Goal: Task Accomplishment & Management: Manage account settings

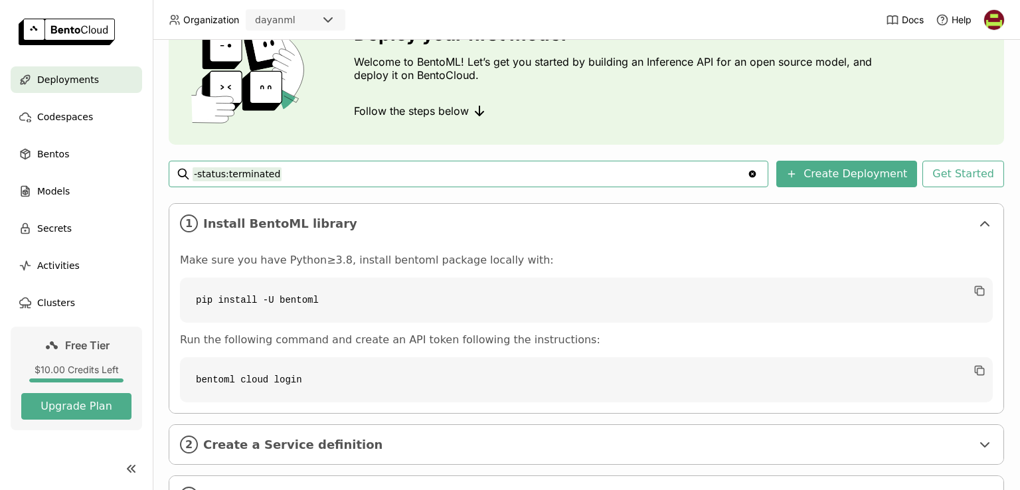
scroll to position [139, 0]
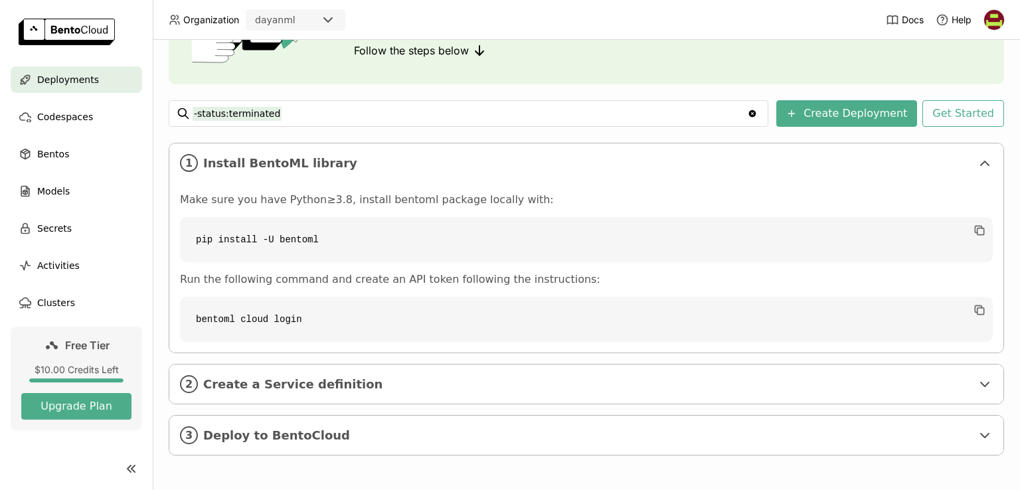
click at [661, 329] on code "bentoml cloud login" at bounding box center [586, 319] width 813 height 45
click at [840, 387] on span "Create a Service definition" at bounding box center [587, 384] width 768 height 15
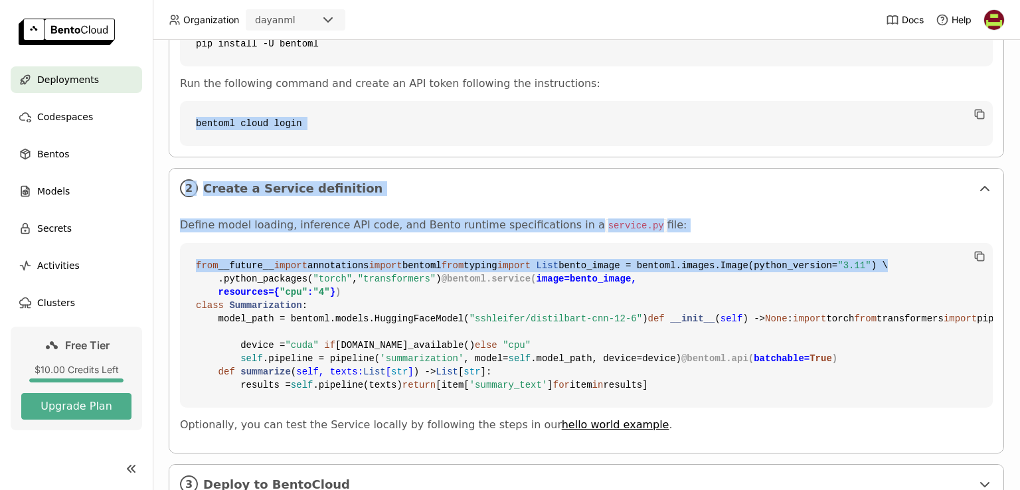
drag, startPoint x: 1019, startPoint y: 274, endPoint x: 1019, endPoint y: 351, distance: 77.7
click at [1019, 351] on div "Deployments Deploy your first model Welcome to BentoML! Let’s get you started b…" at bounding box center [586, 265] width 867 height 450
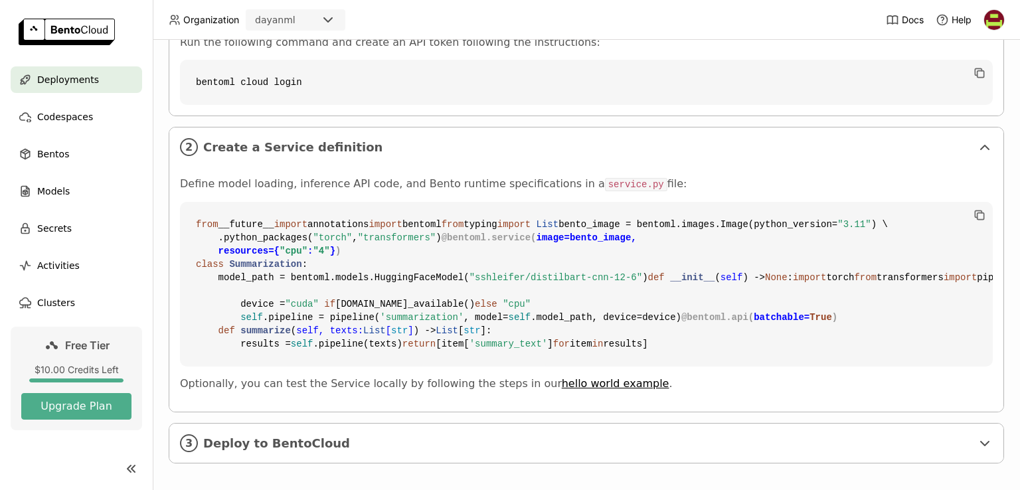
click at [831, 315] on code "from __future__ import annotations import bentoml from typing import List bento…" at bounding box center [586, 284] width 813 height 165
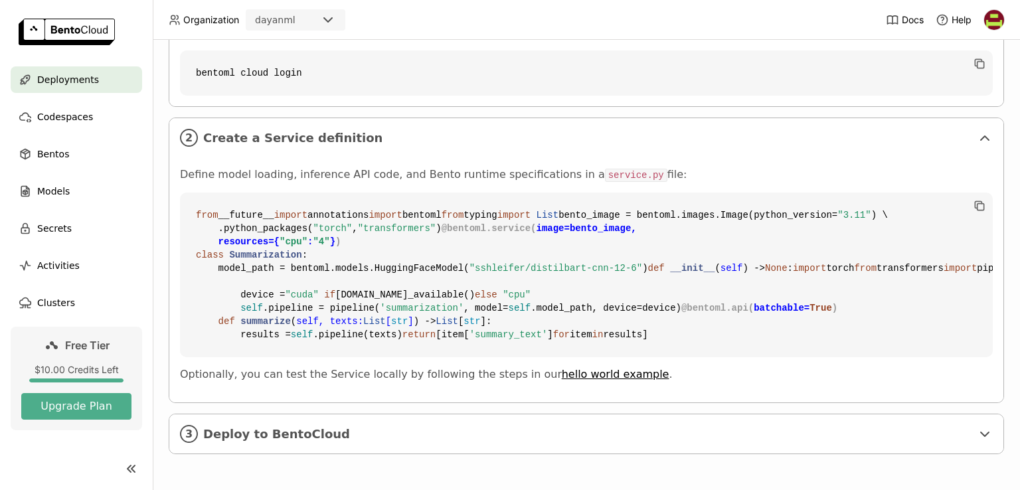
scroll to position [624, 0]
click at [420, 445] on div "3 Deploy to BentoCloud" at bounding box center [586, 433] width 834 height 39
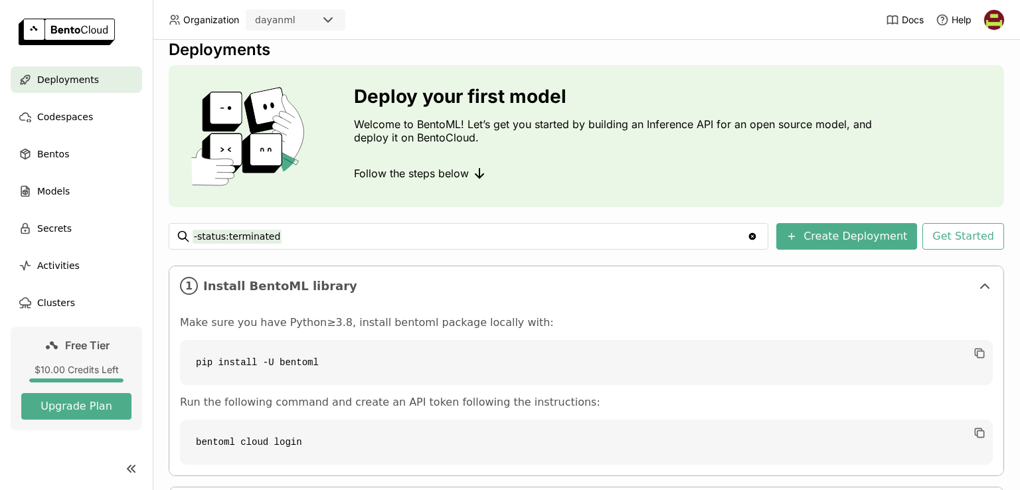
scroll to position [0, 0]
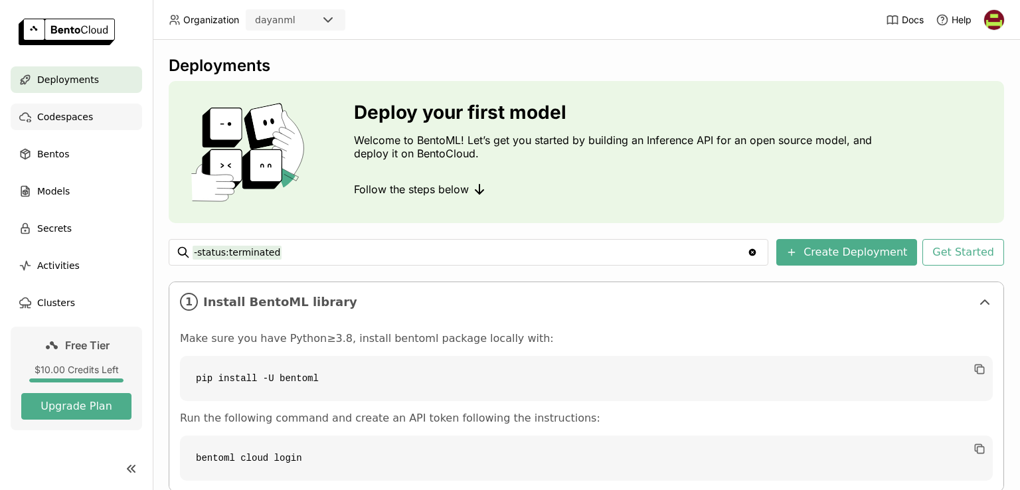
click at [60, 121] on span "Codespaces" at bounding box center [65, 117] width 56 height 16
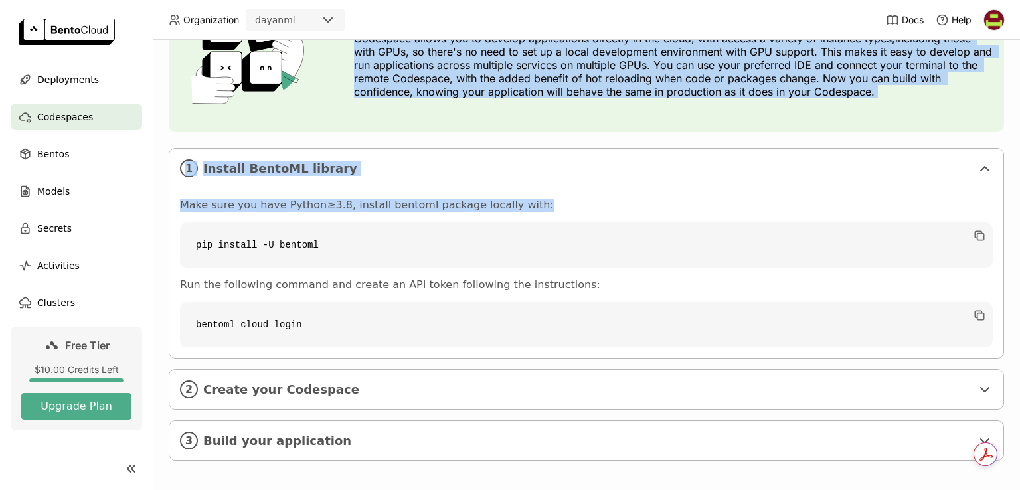
scroll to position [110, 0]
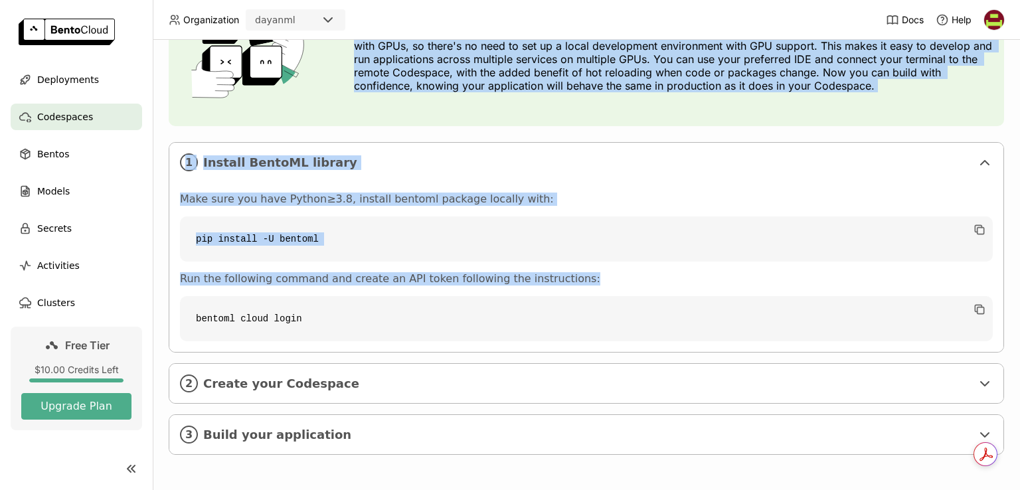
drag, startPoint x: 1019, startPoint y: 126, endPoint x: 1018, endPoint y: 270, distance: 144.1
click at [1018, 270] on div "Codespaces Develop applications on the cloud Codespace allows you to develop ap…" at bounding box center [586, 265] width 867 height 450
click at [701, 81] on p "Codespace allows you to develop applications directly in the cloud, with access…" at bounding box center [673, 59] width 639 height 66
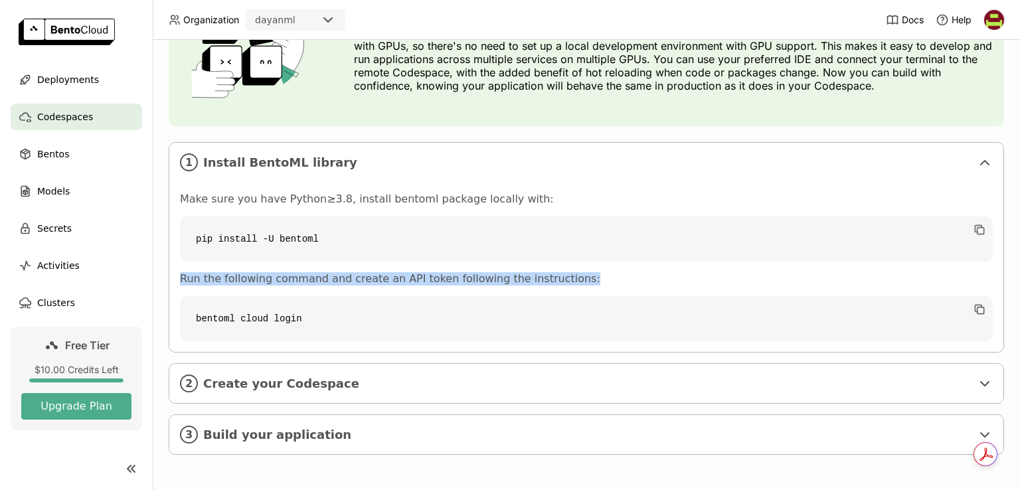
drag, startPoint x: 1019, startPoint y: 229, endPoint x: 1019, endPoint y: 265, distance: 35.9
click at [1019, 265] on div "Codespaces Develop applications on the cloud Codespace allows you to develop ap…" at bounding box center [586, 265] width 867 height 450
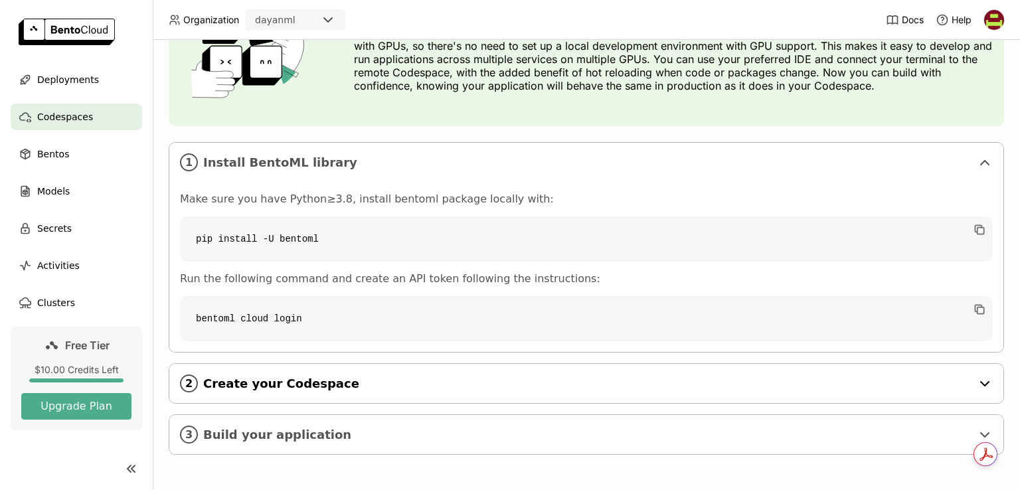
click at [324, 394] on div "2 Create your Codespace" at bounding box center [586, 383] width 834 height 39
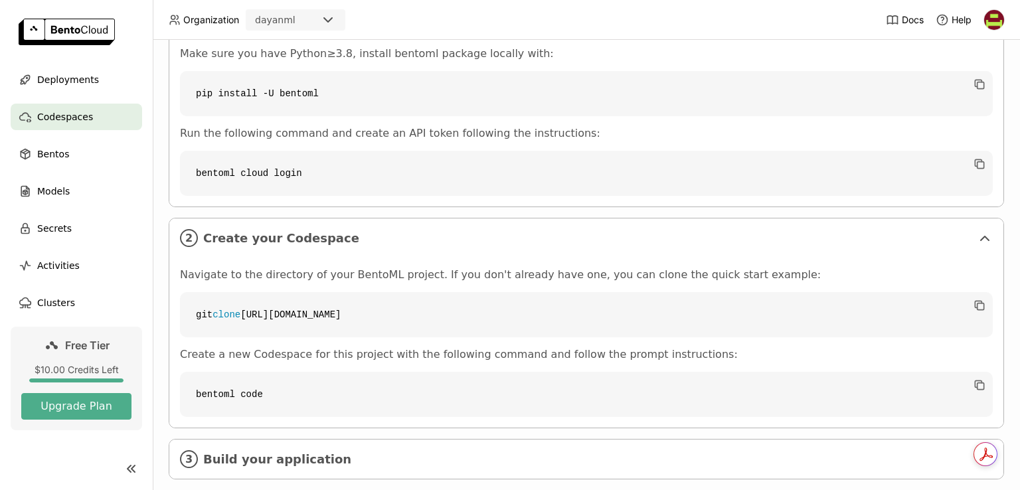
scroll to position [272, 0]
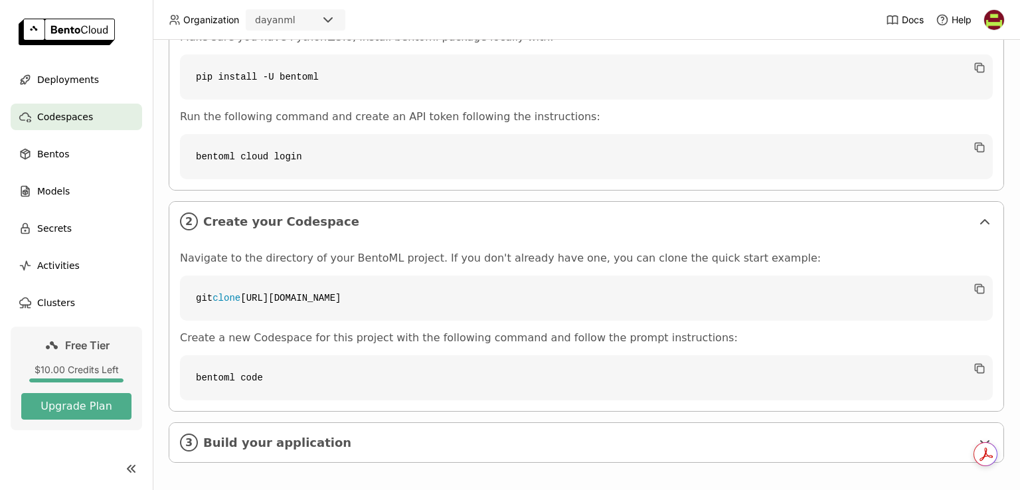
drag, startPoint x: 1019, startPoint y: 293, endPoint x: 1018, endPoint y: 303, distance: 10.7
click at [1018, 303] on div "Codespaces Develop applications on the cloud Codespace allows you to develop ap…" at bounding box center [586, 265] width 867 height 450
click at [521, 123] on p "Run the following command and create an API token following the instructions:" at bounding box center [586, 116] width 813 height 13
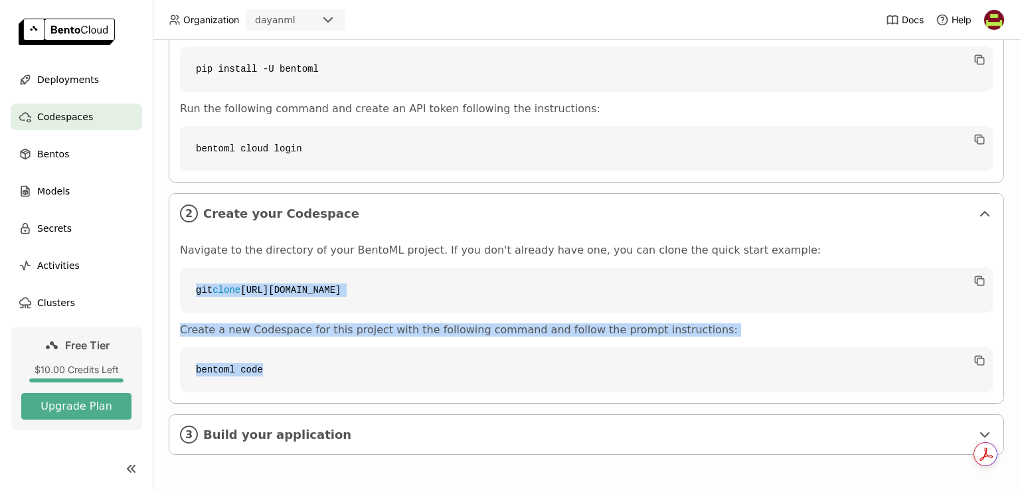
drag, startPoint x: 1019, startPoint y: 314, endPoint x: 1019, endPoint y: 341, distance: 26.6
click at [1019, 341] on div "Codespaces Develop applications on the cloud Codespace allows you to develop ap…" at bounding box center [586, 265] width 867 height 450
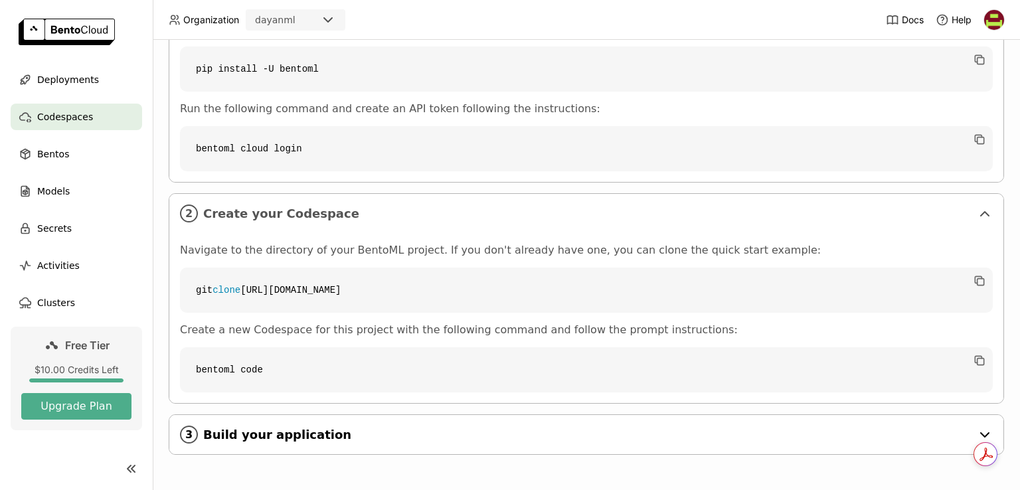
click at [497, 424] on div "3 Build your application" at bounding box center [586, 434] width 834 height 39
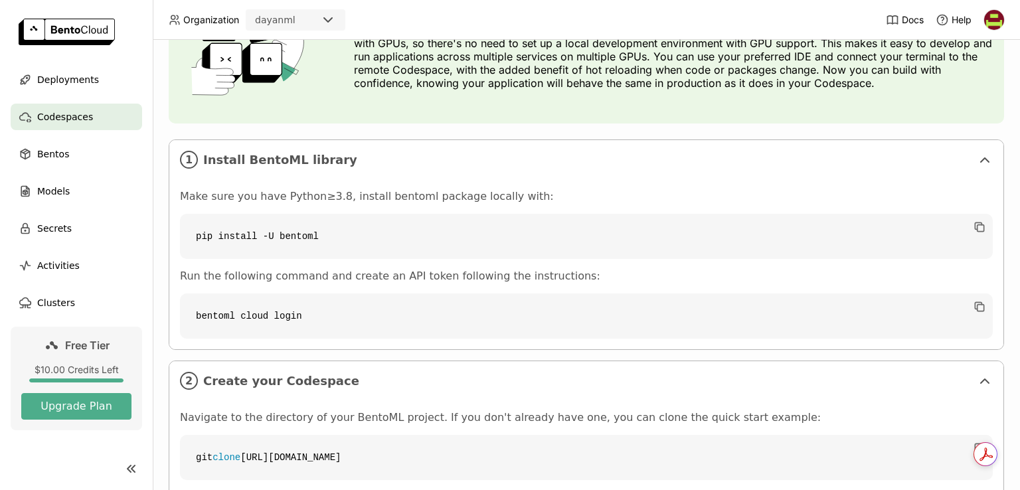
scroll to position [0, 0]
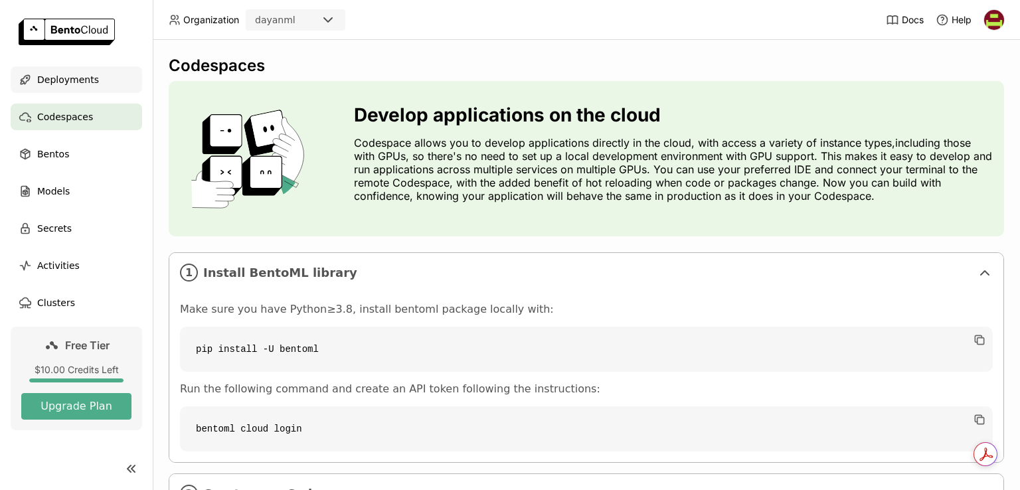
click at [66, 88] on div "Deployments" at bounding box center [76, 79] width 131 height 27
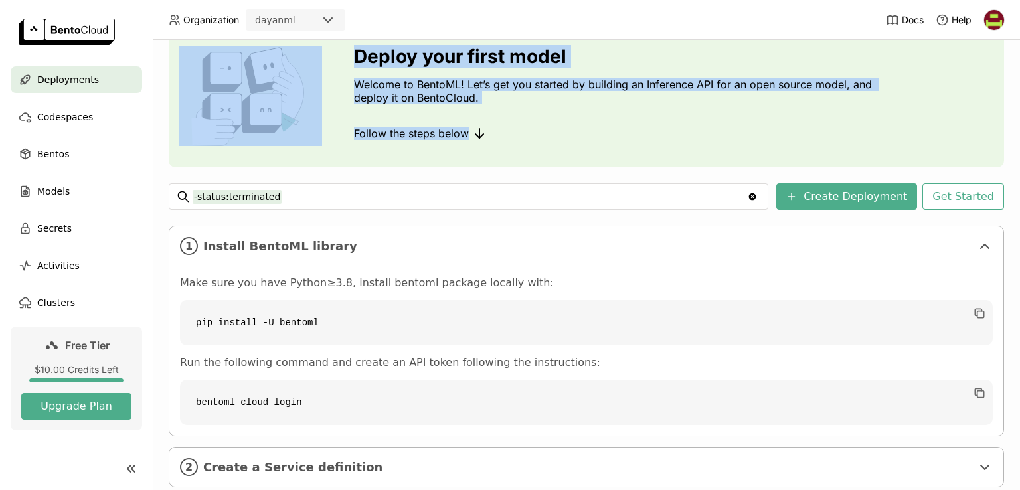
scroll to position [139, 0]
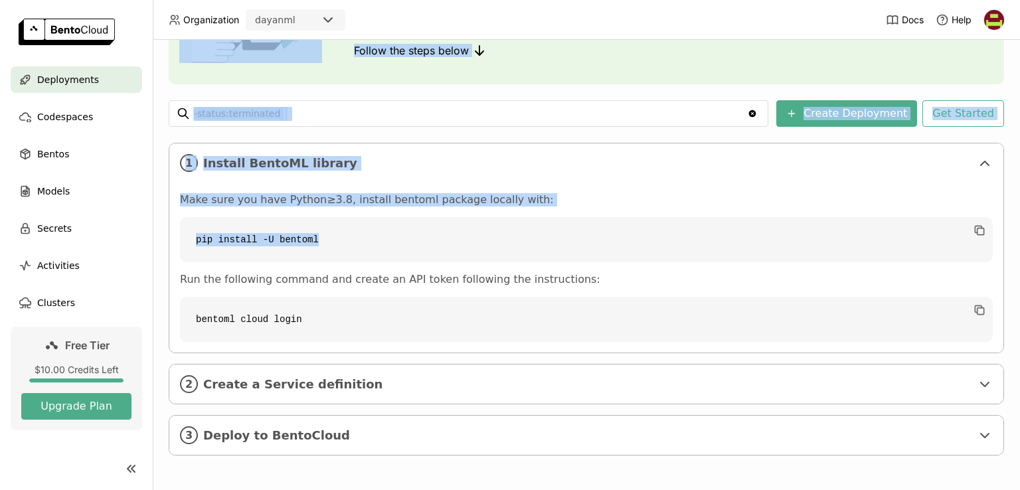
drag, startPoint x: 1019, startPoint y: 95, endPoint x: 1019, endPoint y: 212, distance: 117.5
click at [1019, 212] on div "Deployments Deploy your first model Welcome to BentoML! Let’s get you started b…" at bounding box center [586, 265] width 867 height 450
click at [973, 306] on icon "button" at bounding box center [979, 309] width 13 height 13
click at [710, 72] on div "Deploy your first model Welcome to BentoML! Let’s get you started by building a…" at bounding box center [586, 13] width 835 height 142
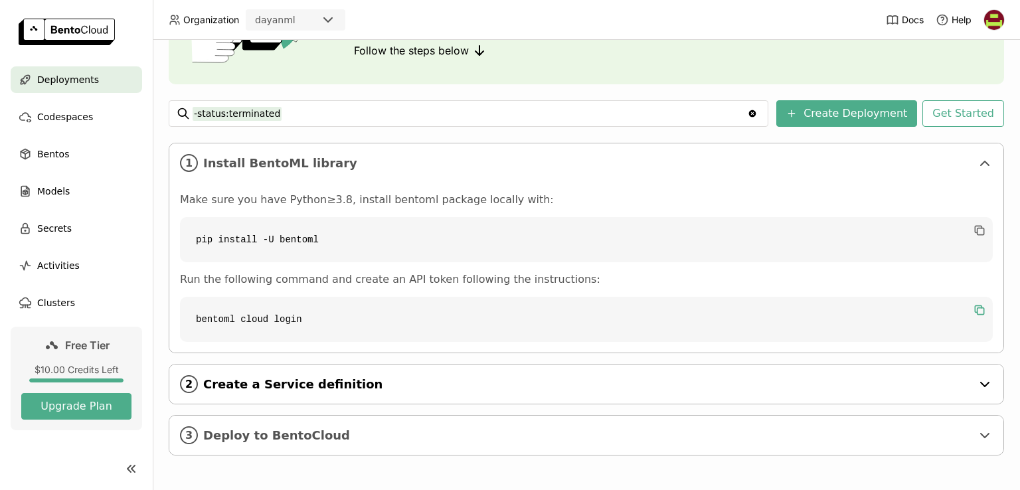
click at [531, 382] on span "Create a Service definition" at bounding box center [587, 384] width 768 height 15
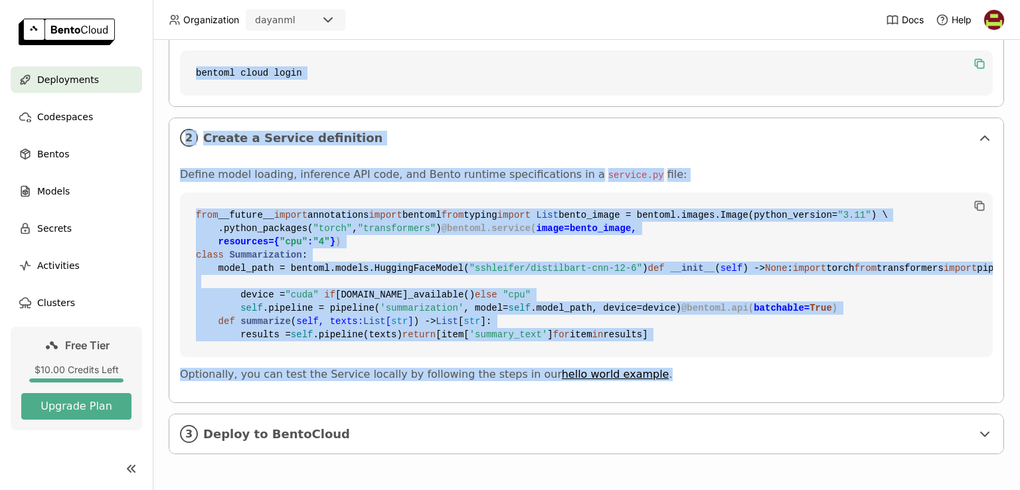
scroll to position [624, 0]
drag, startPoint x: 1019, startPoint y: 224, endPoint x: 1019, endPoint y: 500, distance: 276.2
click at [1019, 489] on html "Organization dayanml Docs Help Deployments Codespaces Bentos Models Secrets Act…" at bounding box center [510, 245] width 1020 height 490
click at [600, 436] on span "Deploy to BentoCloud" at bounding box center [587, 434] width 768 height 15
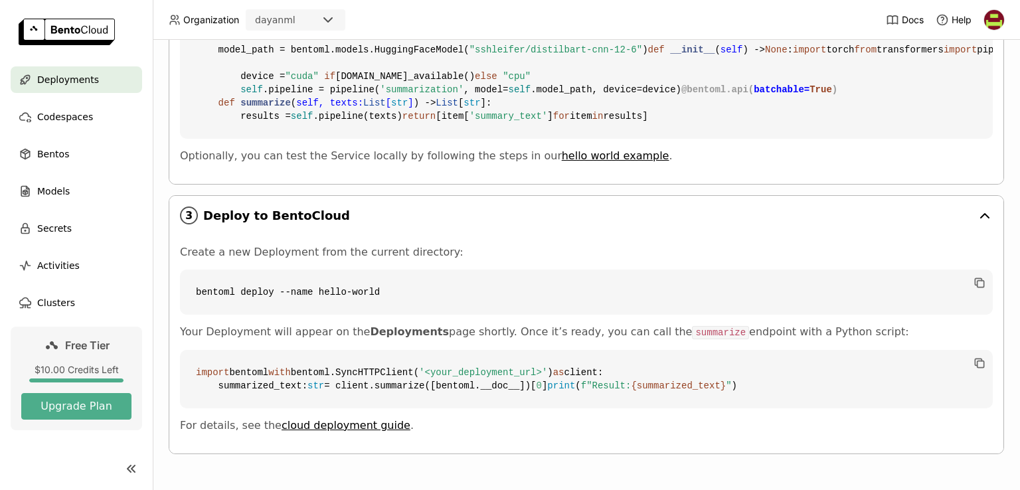
click at [600, 223] on span "Deploy to BentoCloud" at bounding box center [587, 215] width 768 height 15
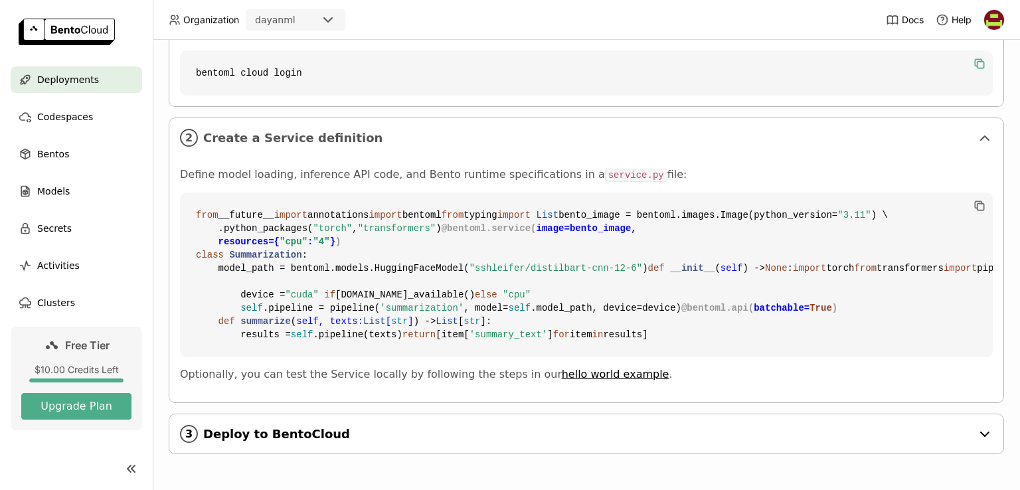
click at [600, 436] on span "Deploy to BentoCloud" at bounding box center [587, 434] width 768 height 15
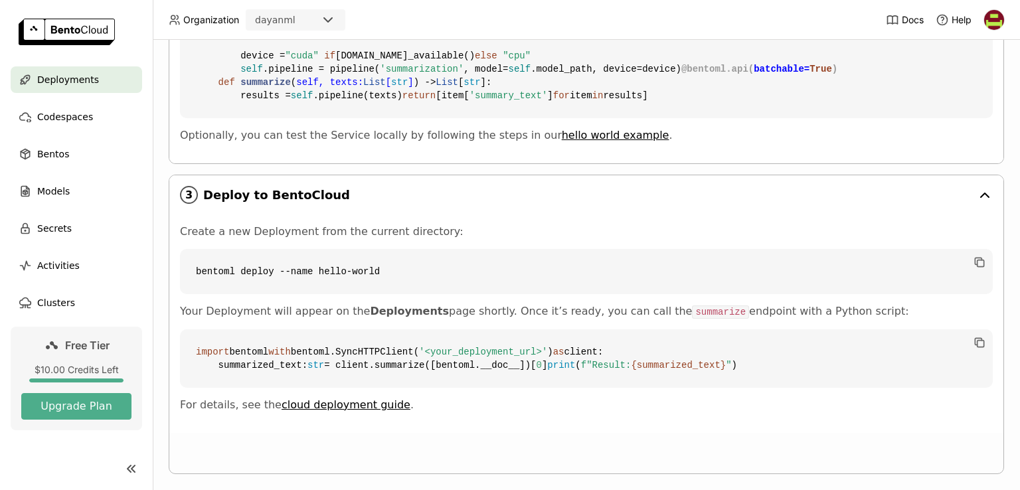
click at [600, 202] on span "Deploy to BentoCloud" at bounding box center [587, 195] width 768 height 15
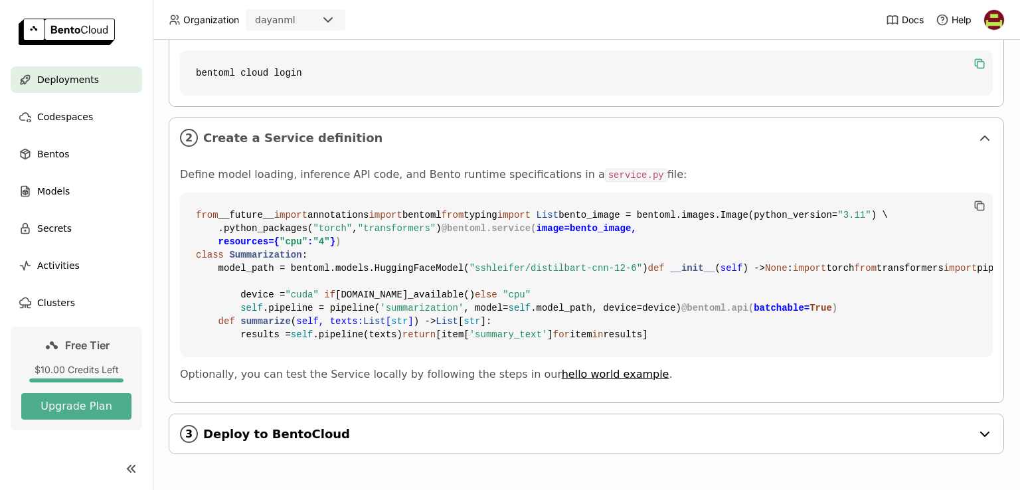
click at [643, 444] on div "3 Deploy to BentoCloud" at bounding box center [586, 433] width 834 height 39
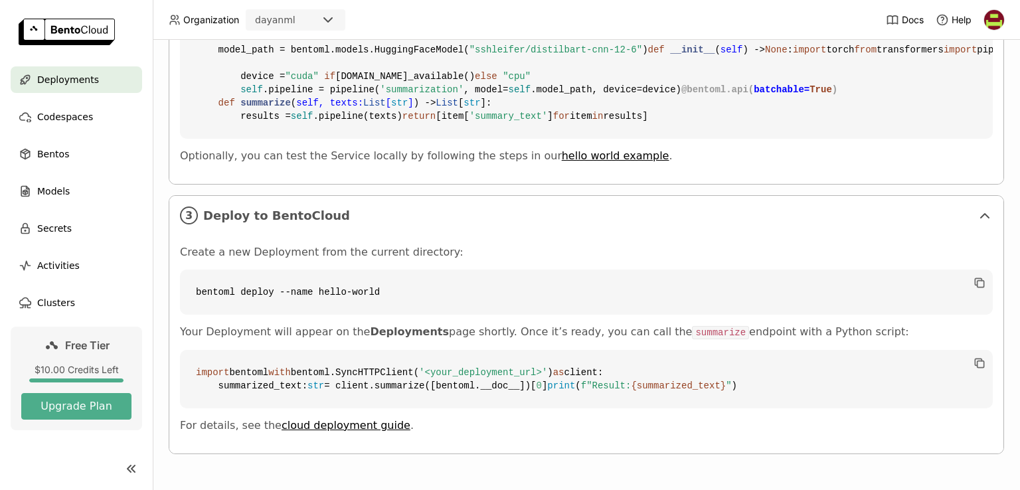
scroll to position [883, 0]
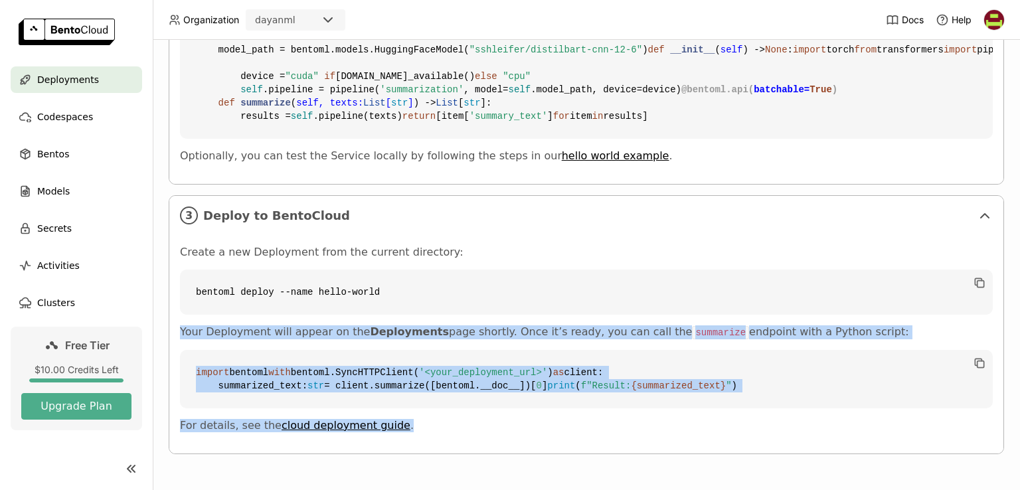
drag, startPoint x: 1018, startPoint y: 406, endPoint x: 1019, endPoint y: 457, distance: 51.1
click at [1019, 457] on div "Deployments Deploy your first model Welcome to BentoML! Let’s get you started b…" at bounding box center [586, 265] width 867 height 450
click at [747, 350] on code "import bentoml with bentoml.SyncHTTPClient( '<your_deployment_url>' ) as client…" at bounding box center [586, 379] width 813 height 58
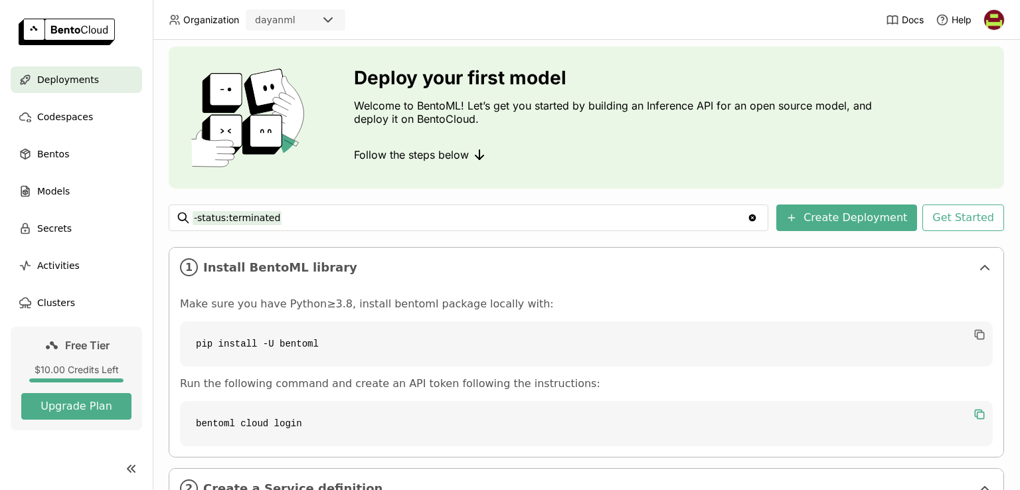
scroll to position [33, 0]
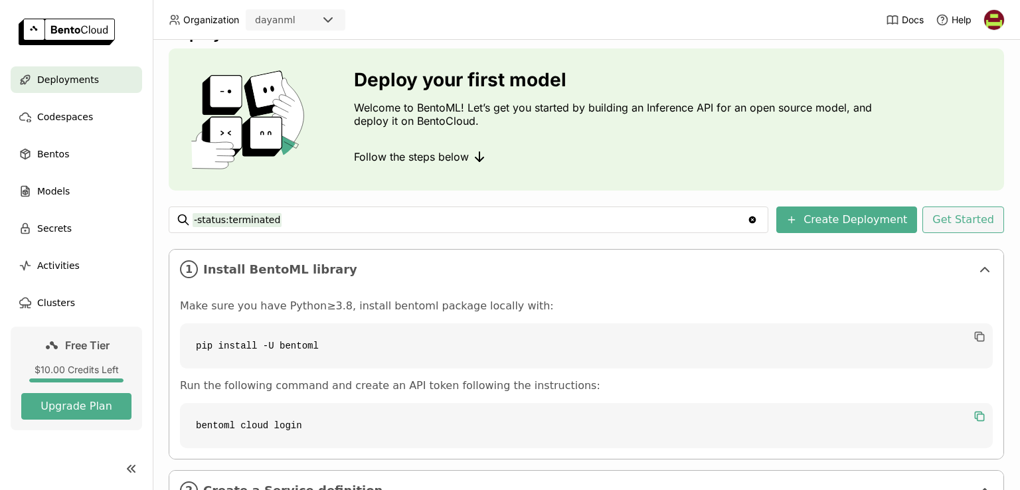
click at [940, 213] on button "Get Started" at bounding box center [963, 219] width 82 height 27
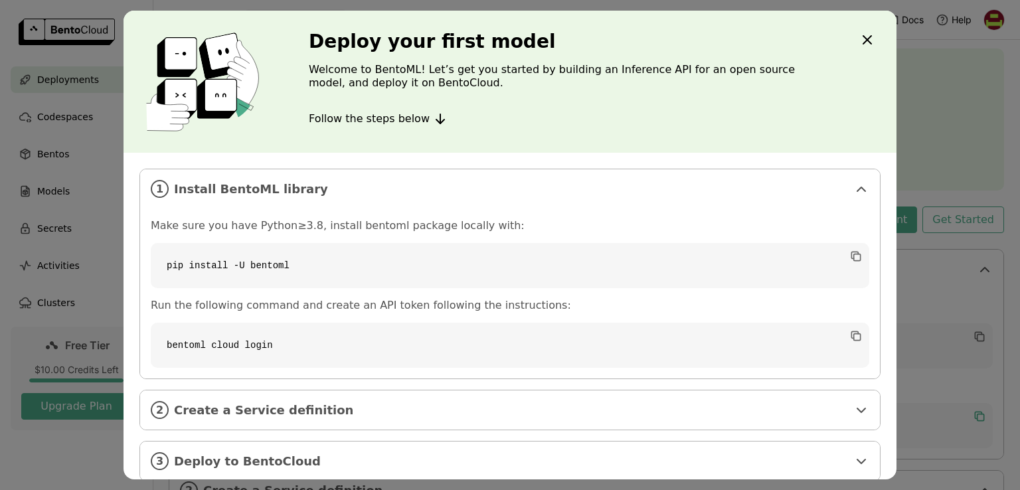
scroll to position [17, 0]
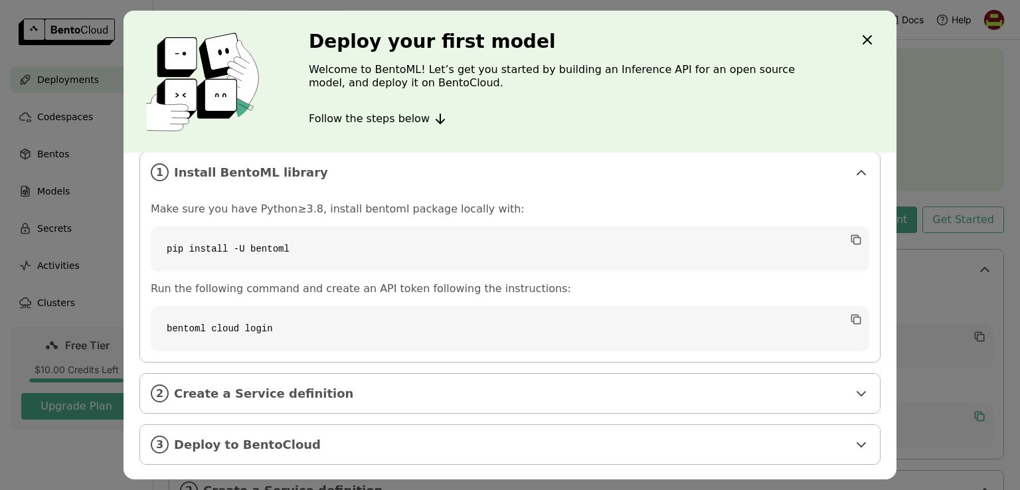
click at [862, 46] on icon "Close" at bounding box center [867, 40] width 16 height 16
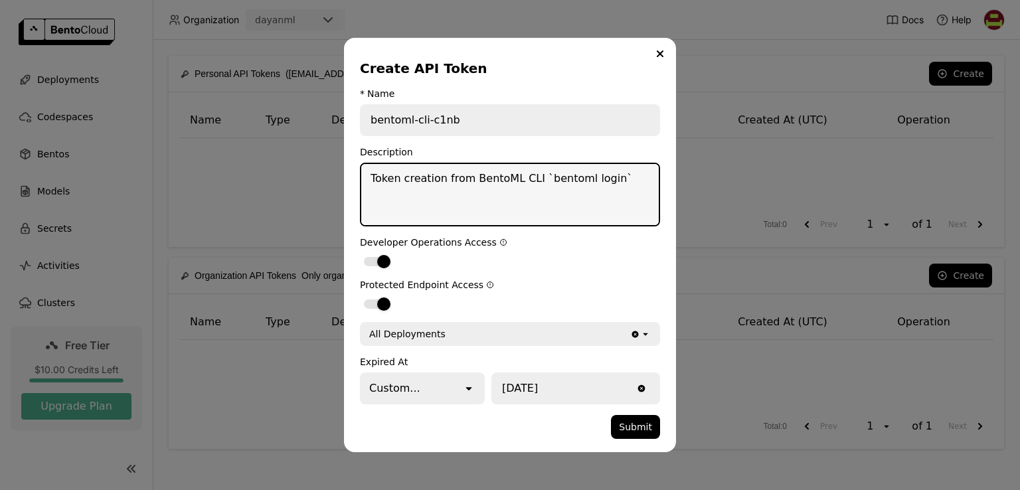
click at [503, 176] on textarea "Token creation from BentoML CLI `bentoml login`" at bounding box center [509, 194] width 297 height 61
click at [644, 426] on button "Submit" at bounding box center [635, 427] width 49 height 24
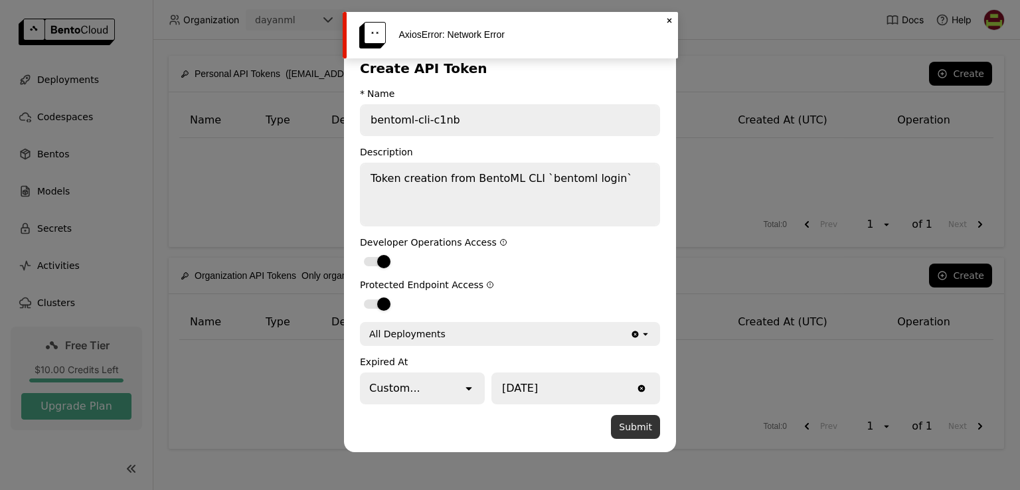
click at [643, 423] on button "Submit" at bounding box center [635, 427] width 49 height 24
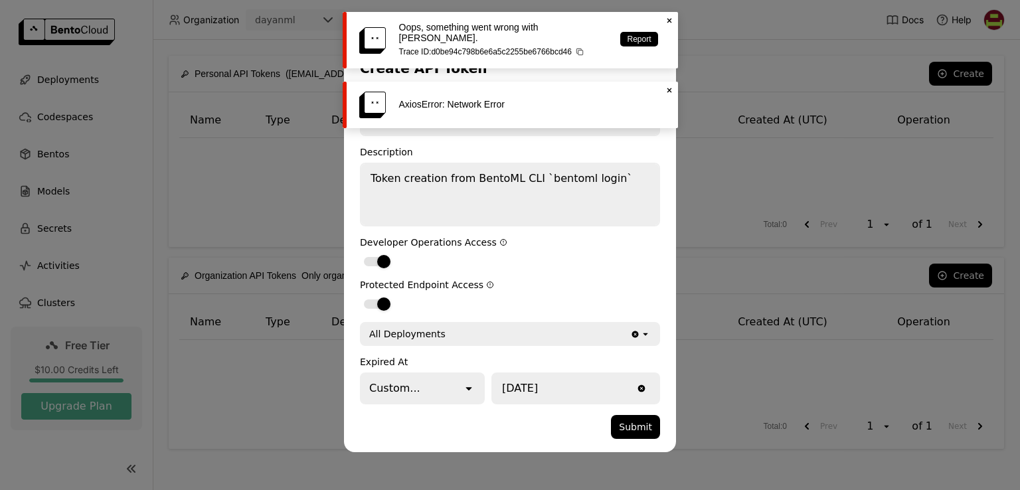
click at [666, 88] on icon "Close" at bounding box center [669, 90] width 11 height 11
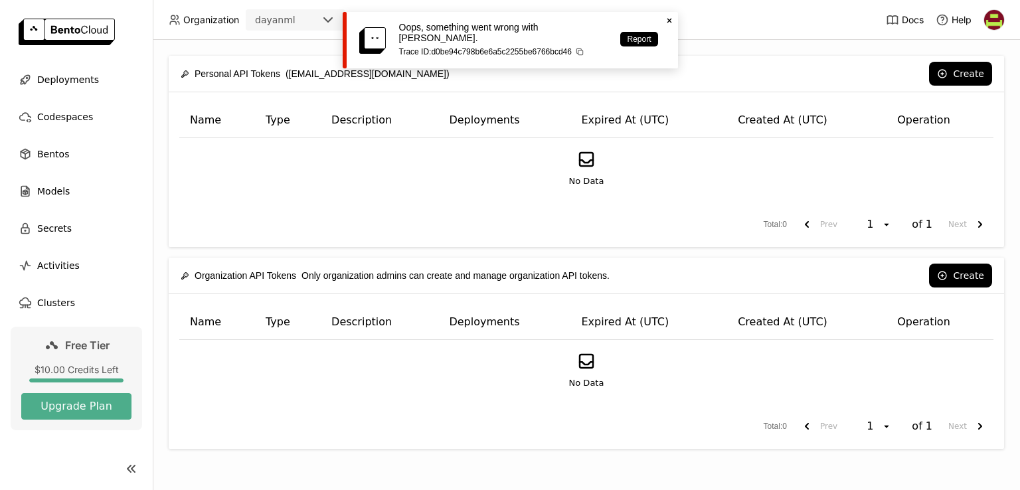
click at [665, 11] on div "Create API Token * Name bentoml-cli-c1nb Description Token creation from BentoM…" at bounding box center [510, 245] width 1020 height 490
click at [667, 21] on icon "Close" at bounding box center [669, 20] width 11 height 11
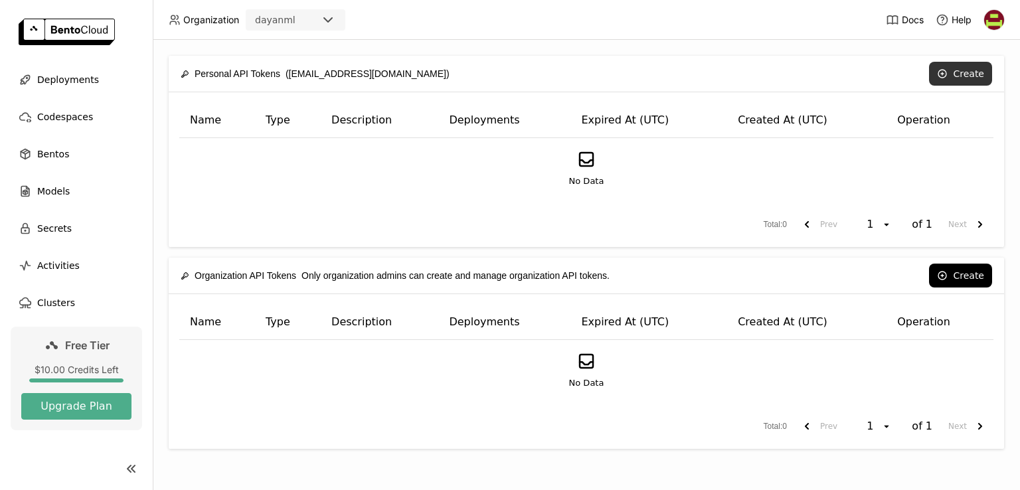
click at [964, 80] on button "Create" at bounding box center [960, 74] width 63 height 24
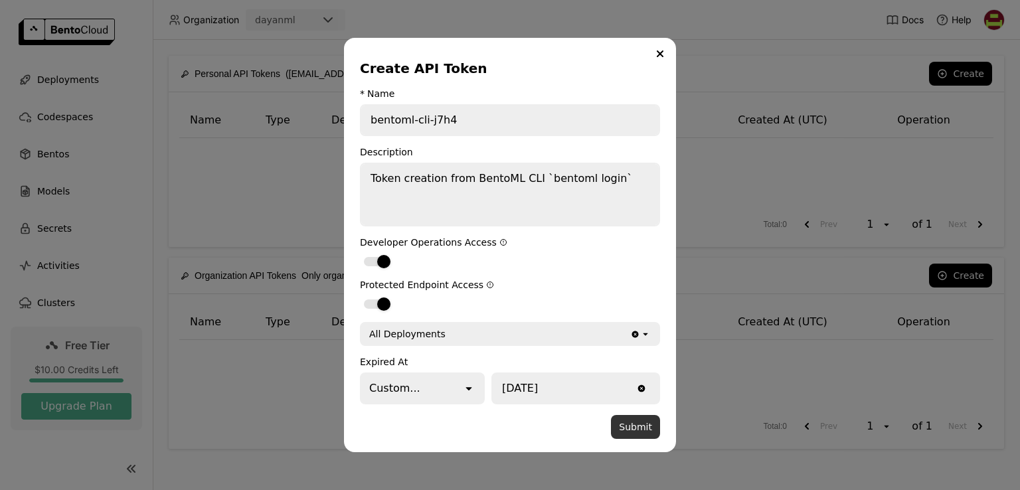
click at [632, 423] on button "Submit" at bounding box center [635, 427] width 49 height 24
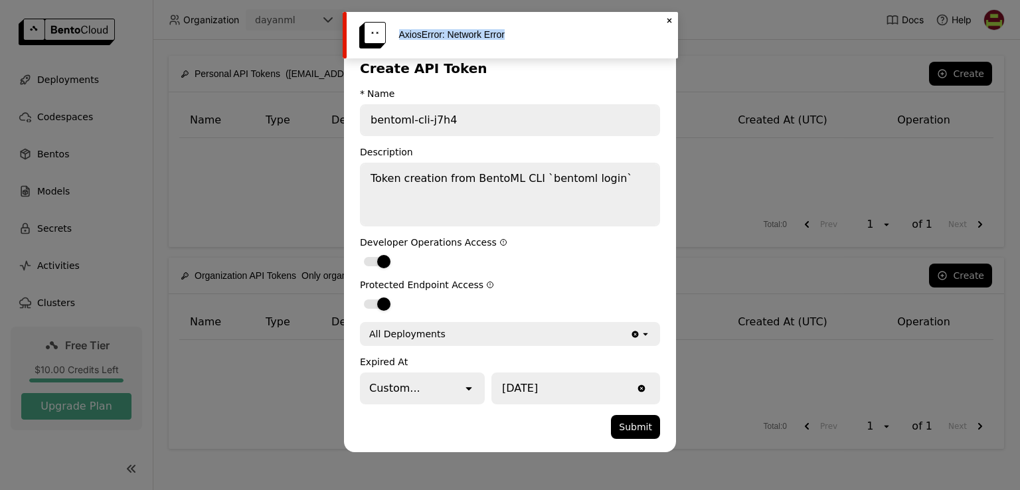
drag, startPoint x: 542, startPoint y: 22, endPoint x: 353, endPoint y: 31, distance: 189.4
click at [353, 31] on div "AxiosError: Network Error Close" at bounding box center [510, 35] width 335 height 46
copy div "AxiosError: Network Error"
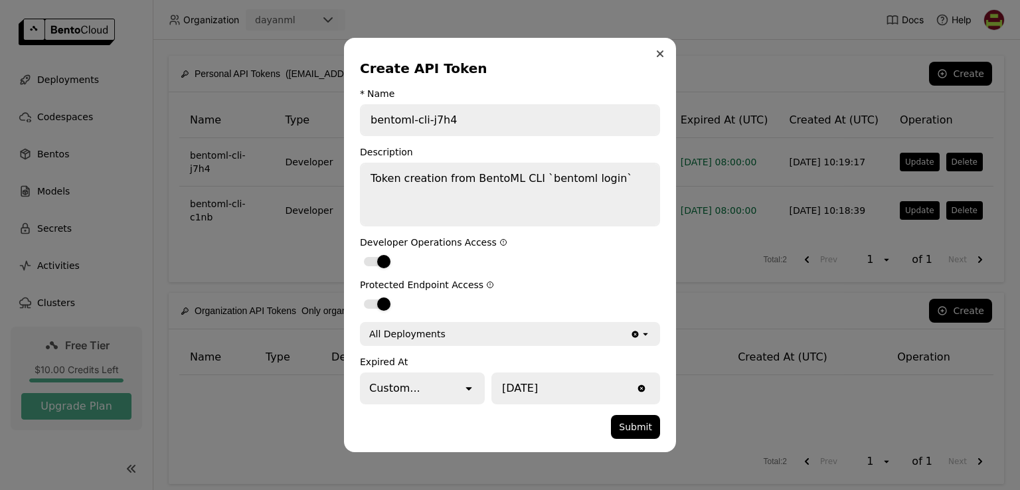
click at [661, 56] on icon "Close" at bounding box center [659, 53] width 5 height 5
click at [636, 428] on button "Submit" at bounding box center [635, 427] width 49 height 24
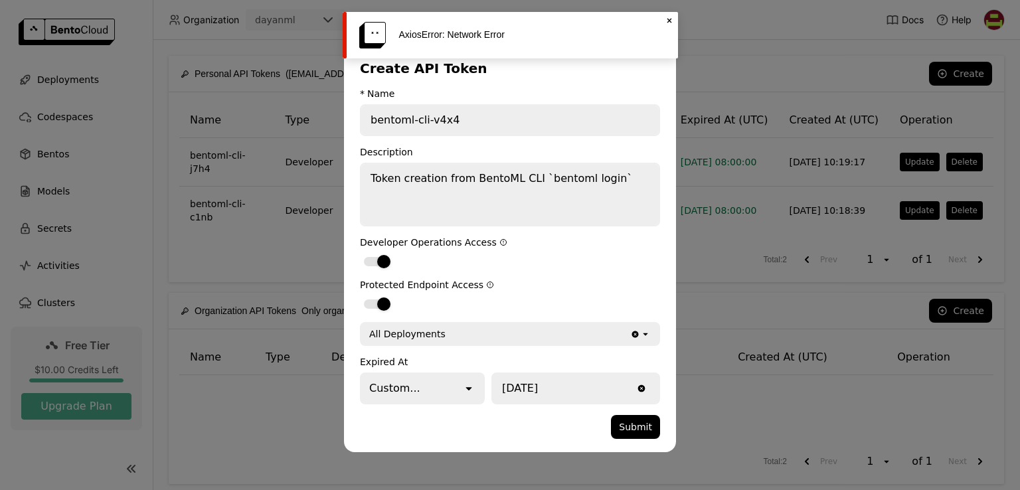
click at [667, 22] on icon at bounding box center [669, 21] width 5 height 5
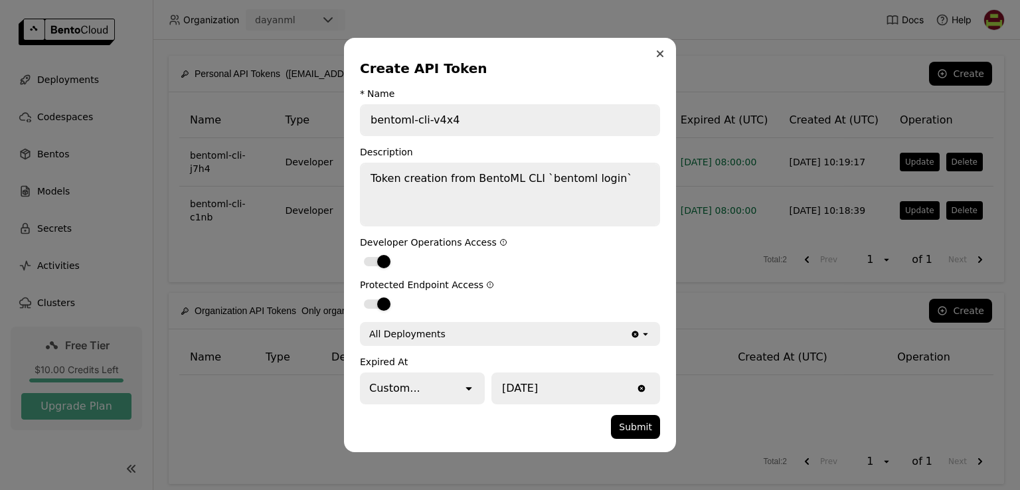
click at [655, 58] on button "Close" at bounding box center [660, 54] width 16 height 16
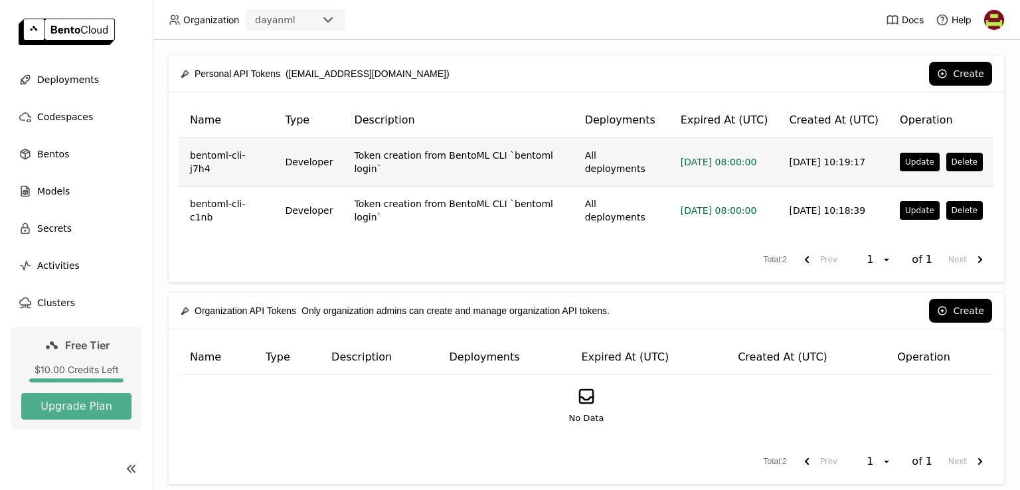
click at [228, 163] on td "bentoml-cli-j7h4" at bounding box center [226, 162] width 95 height 48
click at [428, 156] on td "Token creation from BentoML CLI `bentoml login`" at bounding box center [458, 162] width 230 height 48
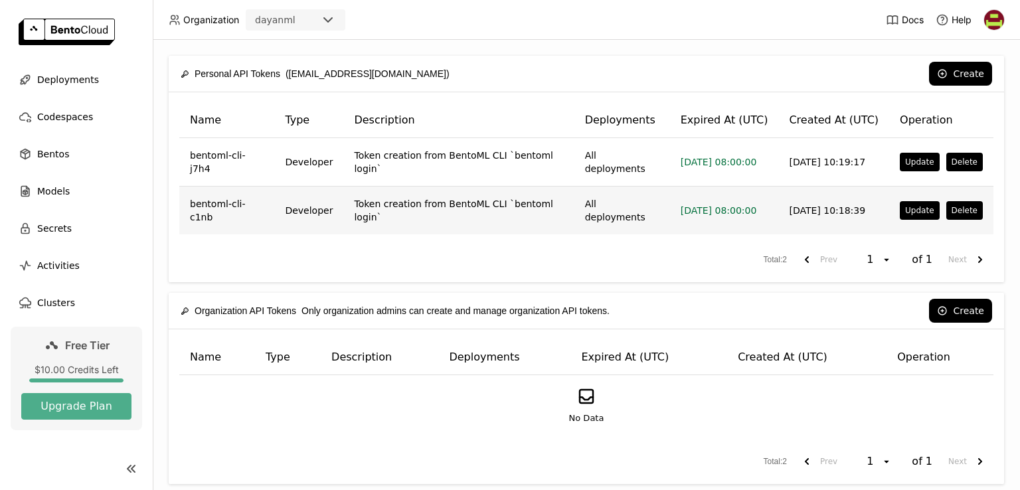
click at [522, 194] on td "Token creation from BentoML CLI `bentoml login`" at bounding box center [458, 211] width 230 height 48
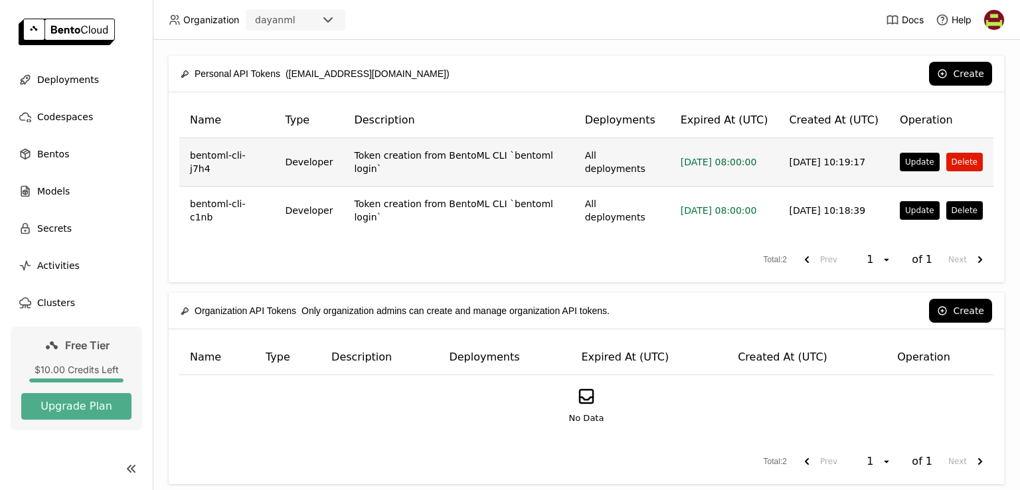
click at [952, 160] on button "Delete" at bounding box center [964, 162] width 37 height 19
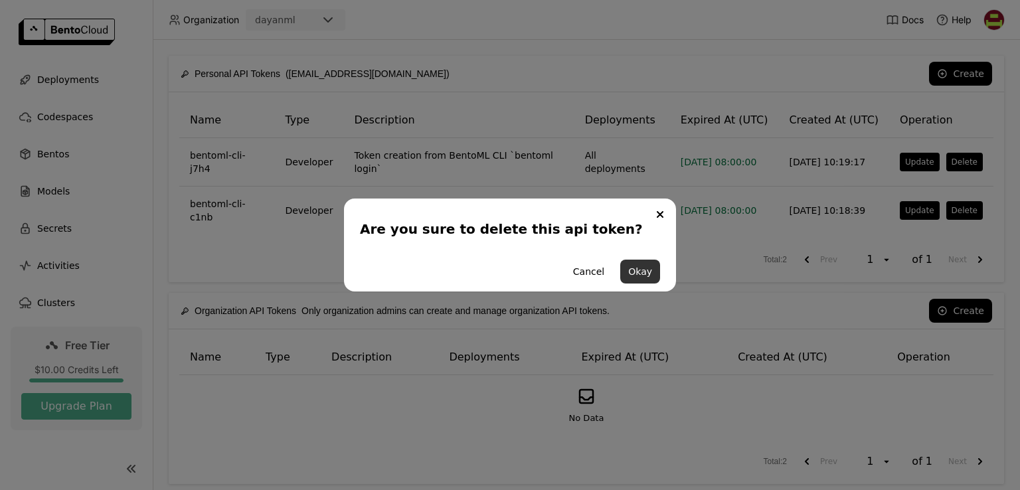
click at [636, 278] on button "Okay" at bounding box center [640, 272] width 40 height 24
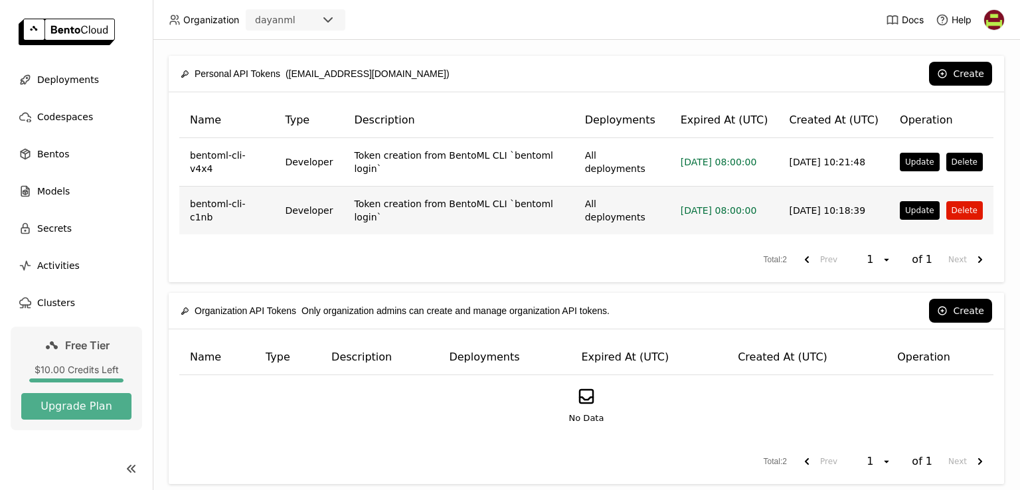
click at [946, 201] on button "Delete" at bounding box center [964, 210] width 37 height 19
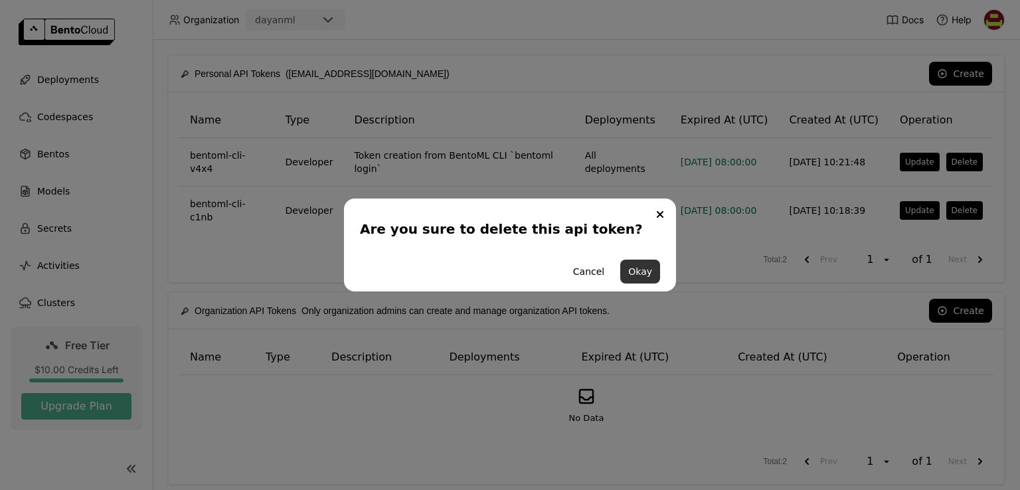
click at [629, 273] on button "Okay" at bounding box center [640, 272] width 40 height 24
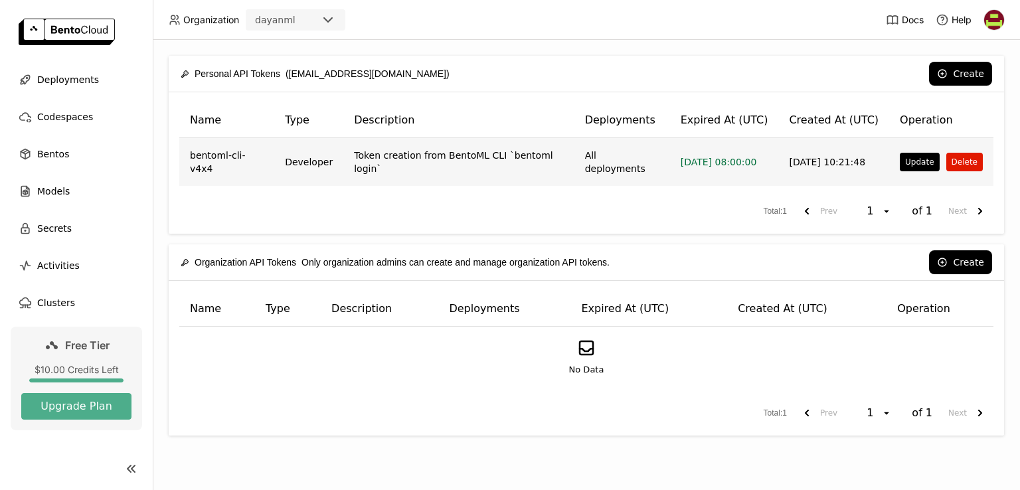
click at [954, 160] on button "Delete" at bounding box center [964, 162] width 37 height 19
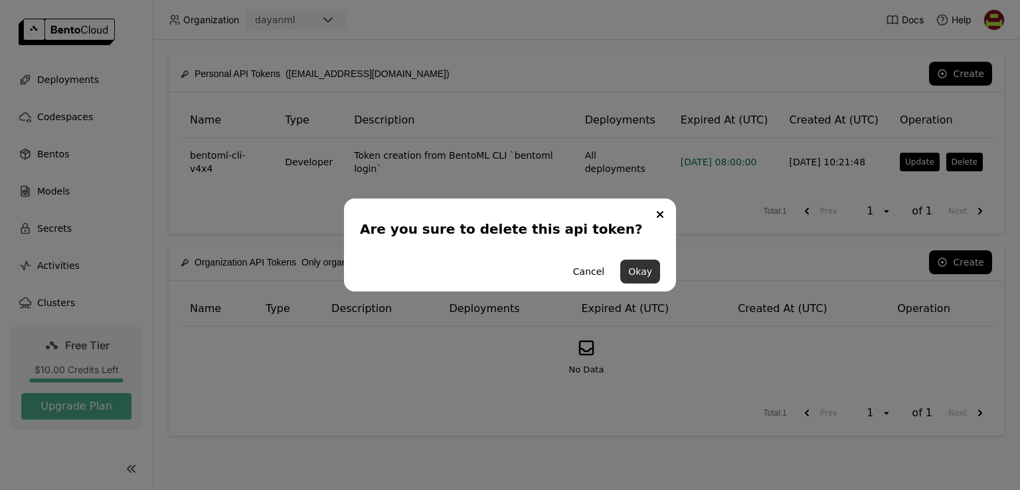
click at [639, 274] on button "Okay" at bounding box center [640, 272] width 40 height 24
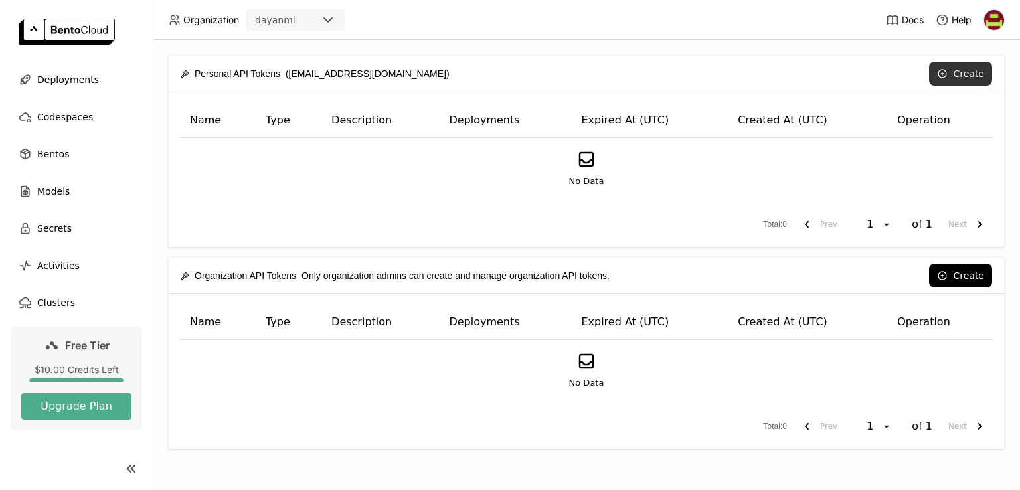
click at [963, 79] on button "Create" at bounding box center [960, 74] width 63 height 24
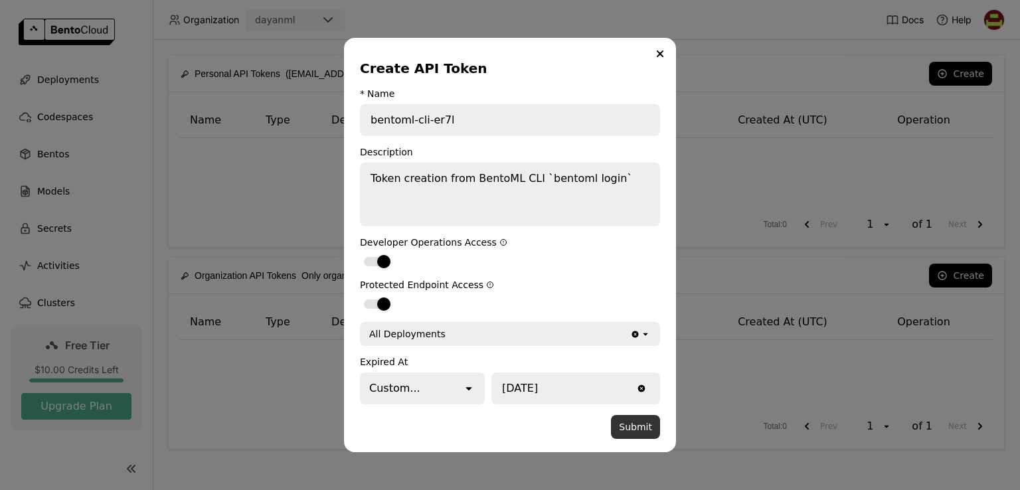
click at [653, 426] on button "Submit" at bounding box center [635, 427] width 49 height 24
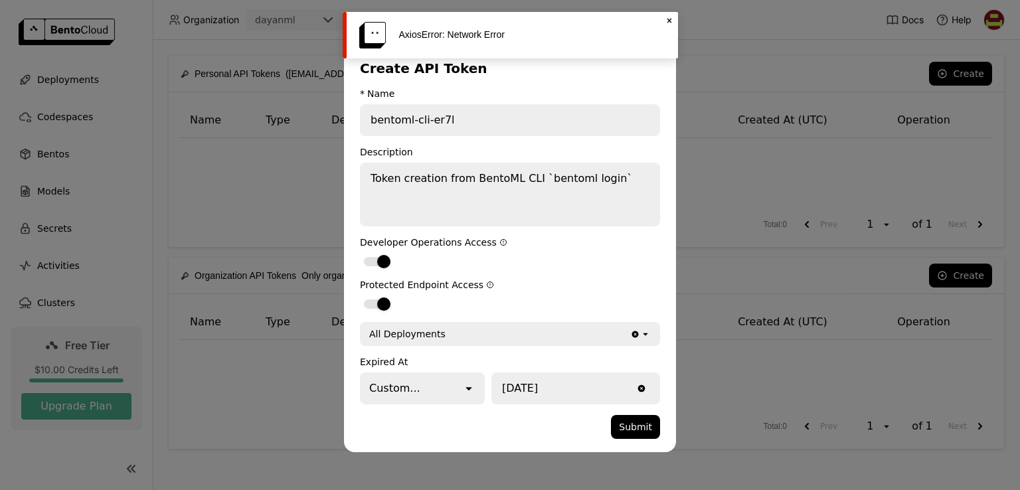
click at [672, 17] on icon "Close" at bounding box center [669, 20] width 11 height 11
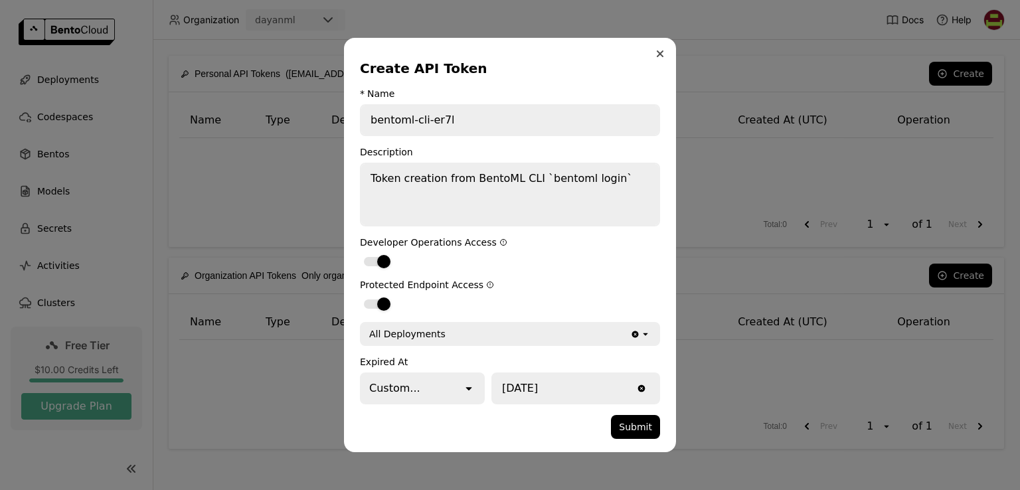
click at [665, 58] on button "Close" at bounding box center [660, 54] width 16 height 16
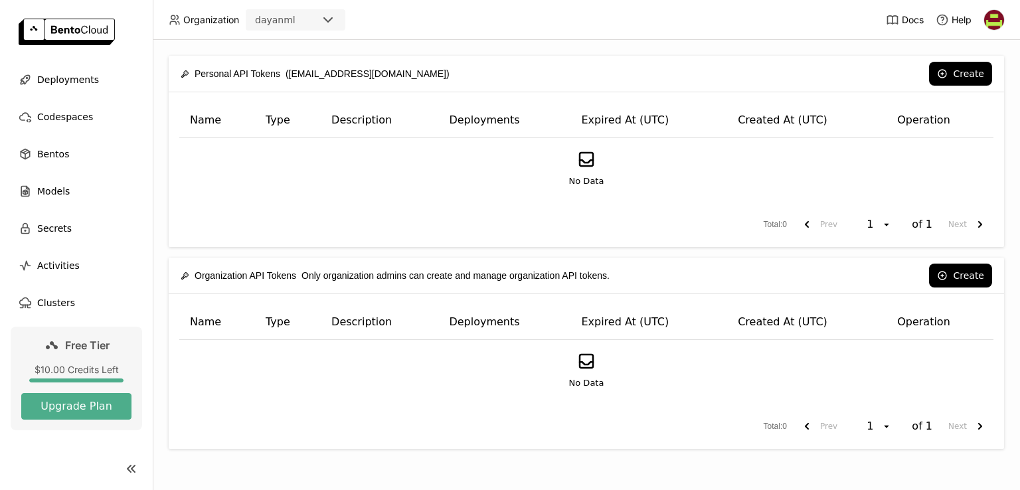
click at [598, 169] on div "No Data" at bounding box center [586, 168] width 791 height 39
click at [951, 67] on button "Create" at bounding box center [960, 74] width 63 height 24
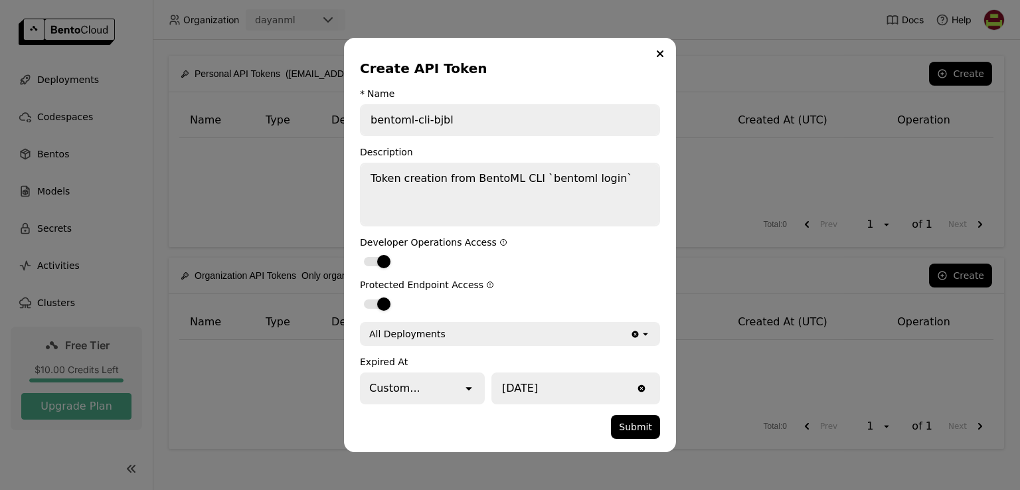
click at [521, 346] on form "* Name bentoml-cli-bjbl Description Token creation from BentoML CLI `bentoml lo…" at bounding box center [510, 263] width 300 height 351
click at [635, 333] on icon "Clear value" at bounding box center [635, 334] width 7 height 7
click at [632, 346] on form "* Name bentoml-cli-bjbl Description Token creation from BentoML CLI `bentoml lo…" at bounding box center [510, 263] width 300 height 351
click at [540, 334] on div "Select a Bento Deployment..." at bounding box center [500, 333] width 279 height 21
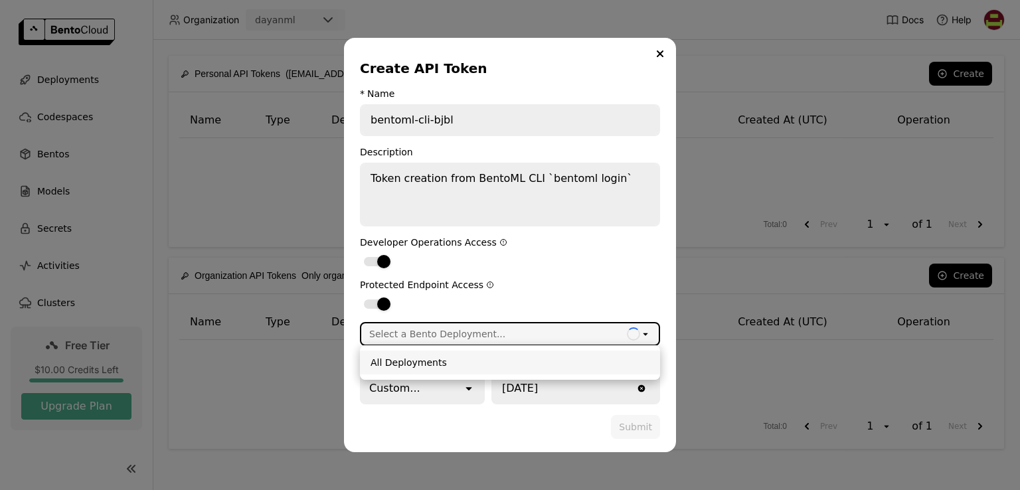
click at [472, 364] on div "All Deployments" at bounding box center [509, 362] width 279 height 13
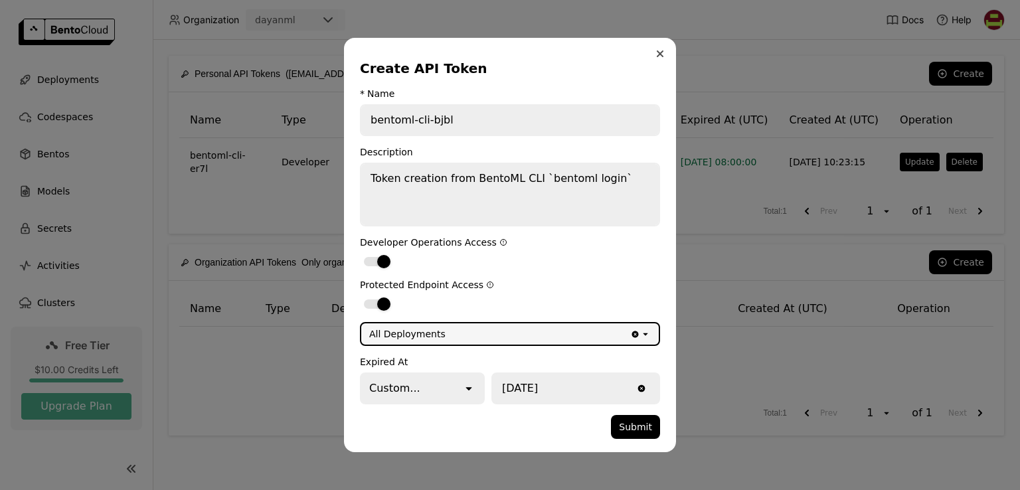
click at [658, 51] on icon "Close" at bounding box center [660, 53] width 7 height 7
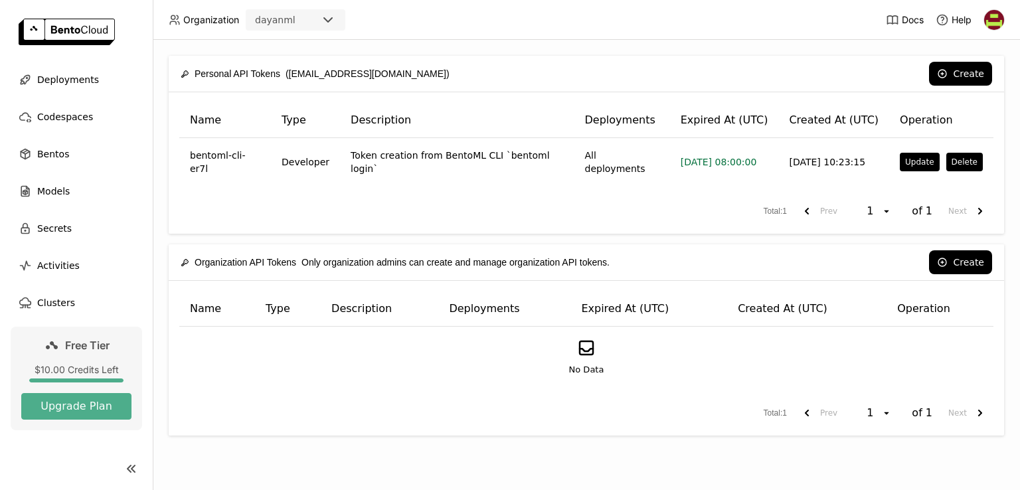
click at [985, 23] on img at bounding box center [994, 20] width 20 height 20
click at [959, 83] on span "API Tokens" at bounding box center [975, 88] width 47 height 12
click at [959, 86] on span "API Tokens" at bounding box center [975, 88] width 47 height 12
click at [999, 17] on img at bounding box center [994, 20] width 20 height 20
click at [996, 19] on img at bounding box center [994, 20] width 20 height 20
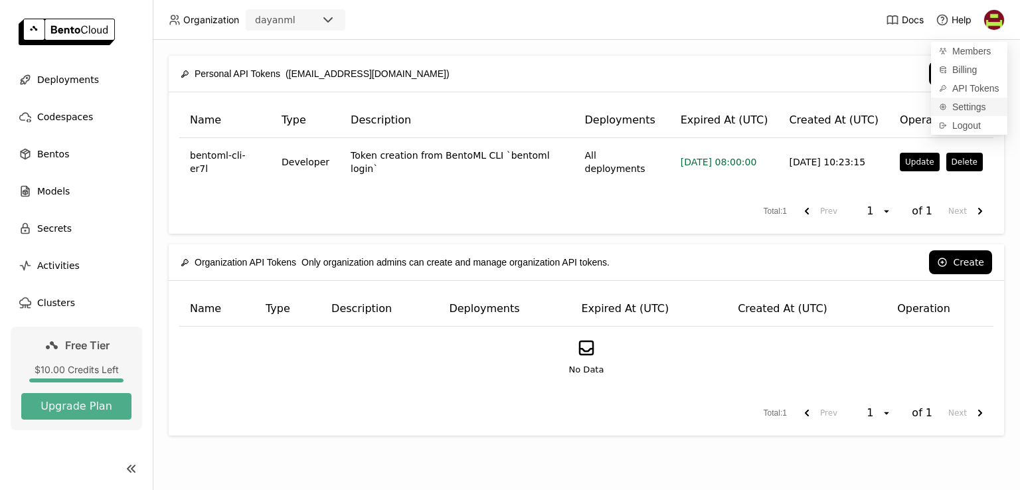
click at [964, 109] on span "Settings" at bounding box center [969, 107] width 34 height 12
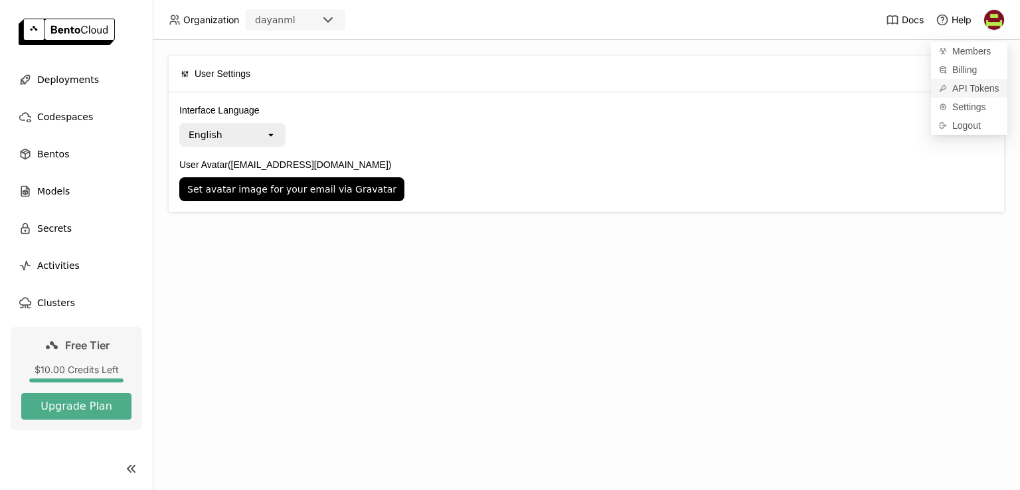
click at [977, 93] on span "API Tokens" at bounding box center [975, 88] width 47 height 12
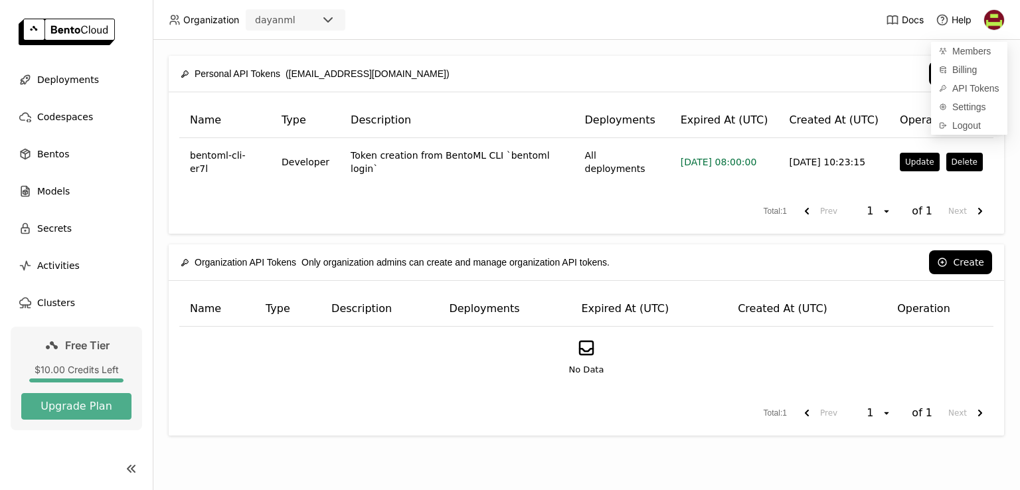
click at [679, 205] on div "Total : 1 Prev 1 open of 1 Next" at bounding box center [586, 211] width 814 height 24
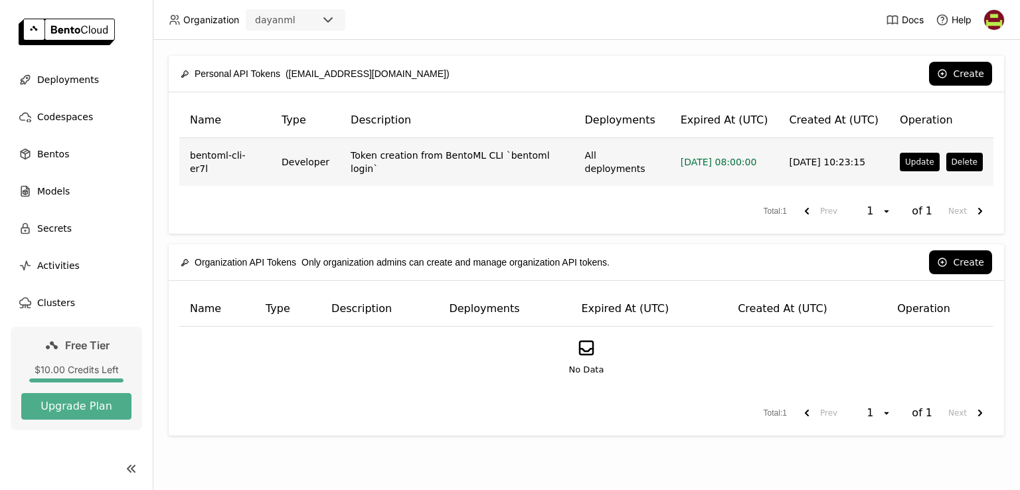
click at [214, 155] on td "bentoml-cli-er7l" at bounding box center [225, 162] width 92 height 48
click at [961, 159] on button "Delete" at bounding box center [964, 162] width 37 height 19
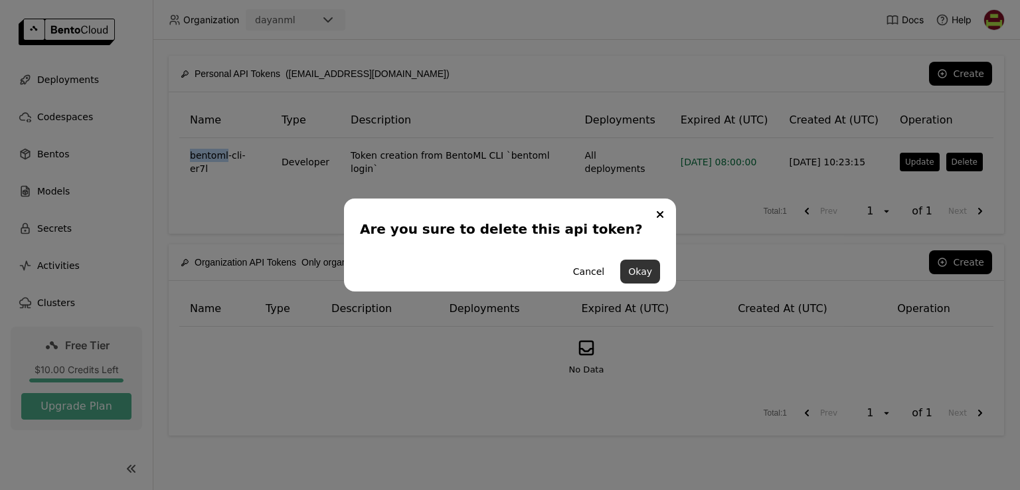
click at [635, 280] on button "Okay" at bounding box center [640, 272] width 40 height 24
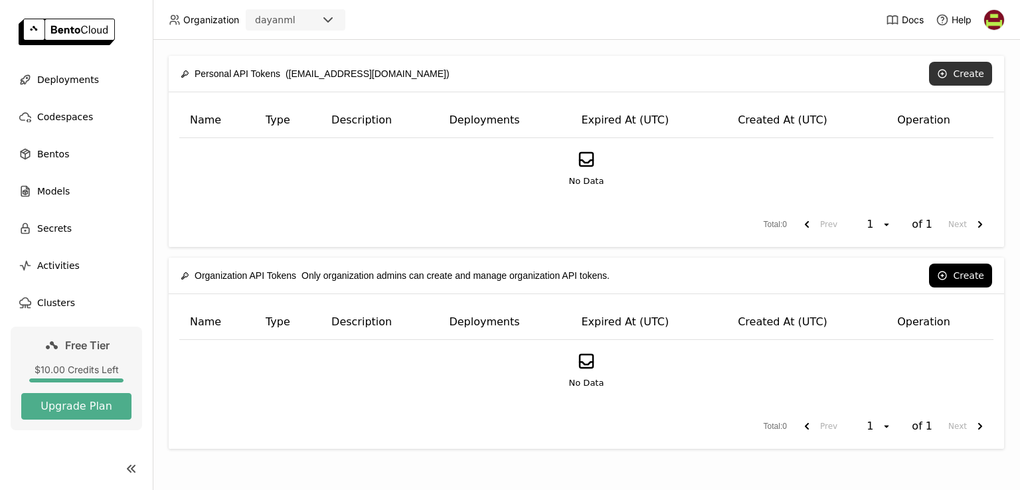
click at [971, 62] on button "Create" at bounding box center [960, 74] width 63 height 24
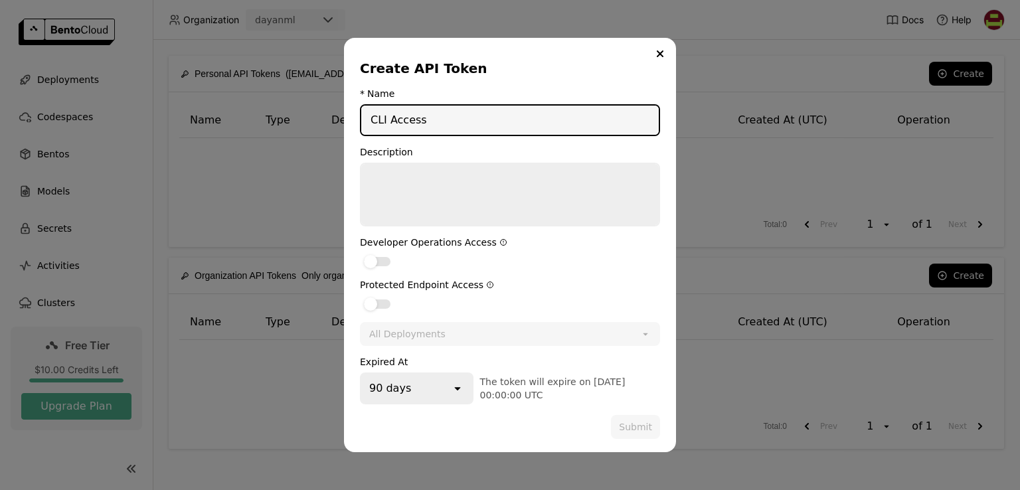
type input "CLI Access"
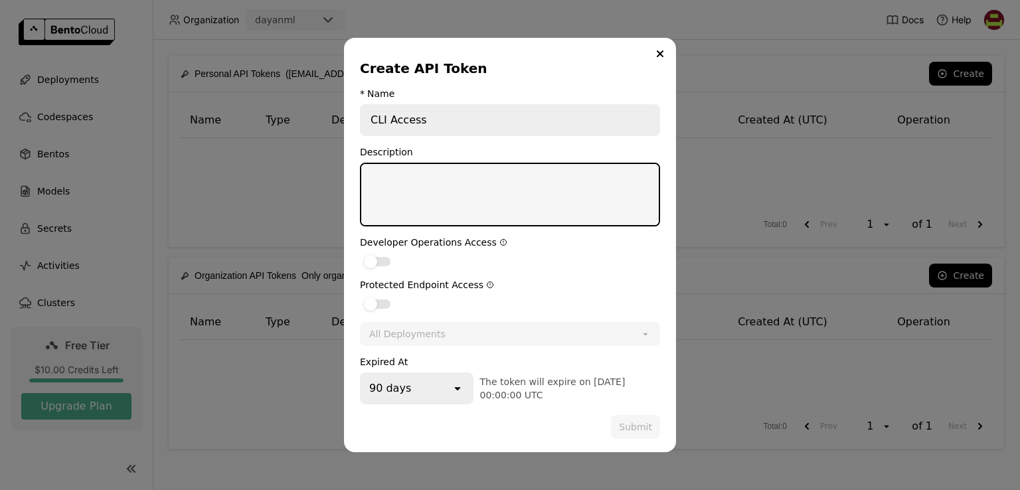
click at [423, 195] on textarea "dialog" at bounding box center [509, 194] width 297 height 61
type textarea "for cli login"
click at [465, 335] on div "All Deployments" at bounding box center [500, 333] width 279 height 21
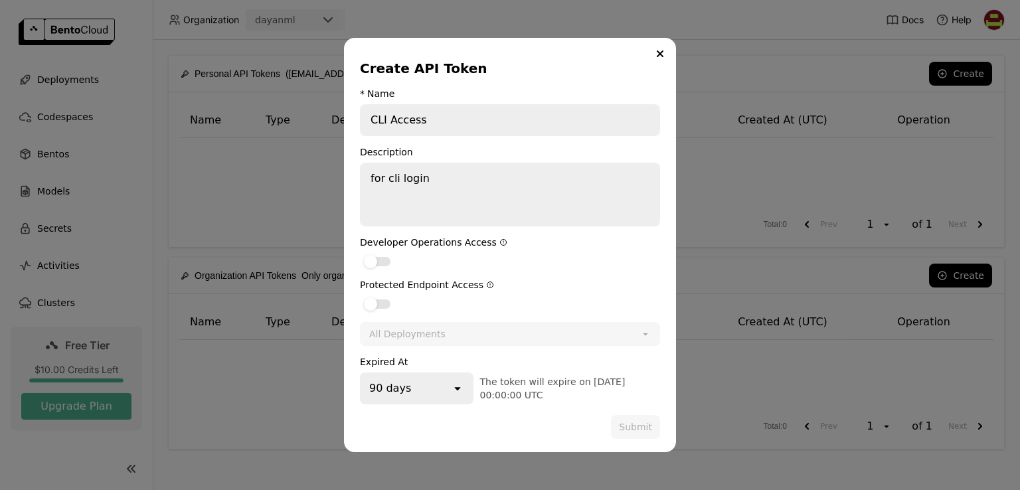
click at [400, 383] on div "90 days" at bounding box center [390, 388] width 42 height 16
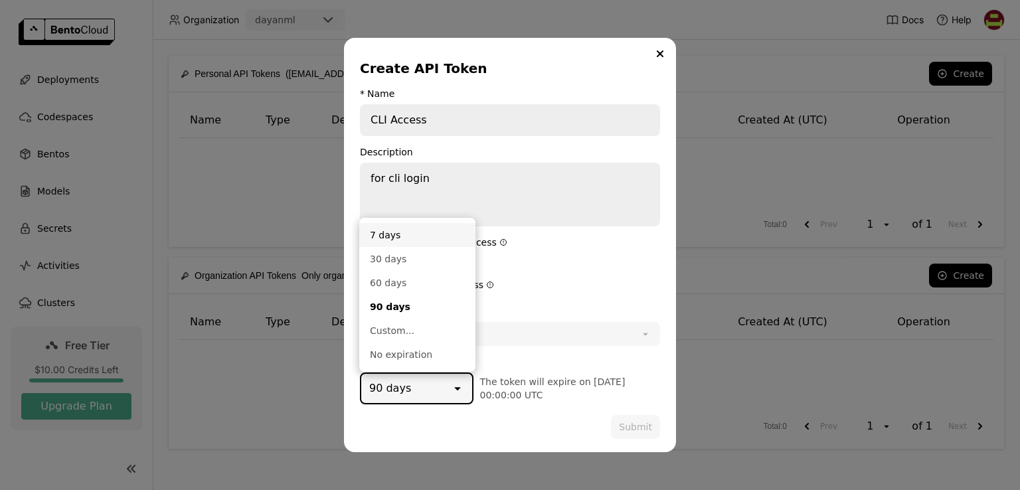
click at [390, 240] on div "7 days" at bounding box center [417, 234] width 95 height 13
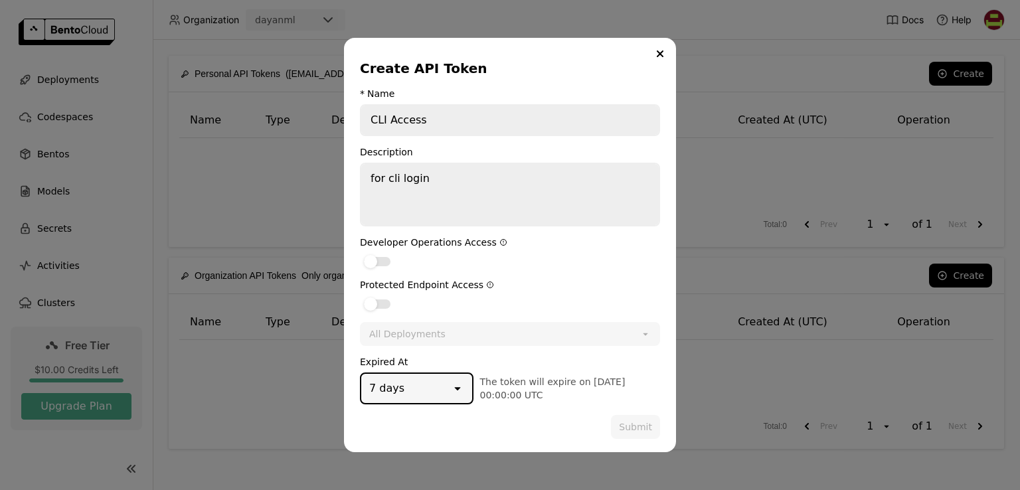
click at [443, 327] on div "All Deployments" at bounding box center [500, 333] width 279 height 21
click at [385, 262] on div "dialog" at bounding box center [377, 261] width 27 height 9
click at [360, 253] on input "dialog" at bounding box center [360, 253] width 0 height 0
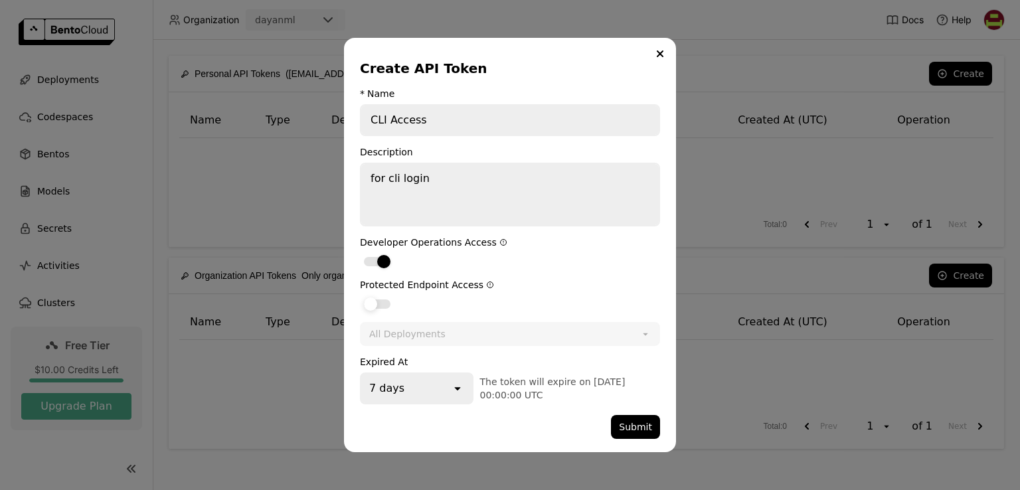
click at [382, 302] on div "dialog" at bounding box center [377, 303] width 27 height 9
click at [360, 295] on input "dialog" at bounding box center [360, 295] width 0 height 0
click at [463, 330] on div "All Deployments" at bounding box center [495, 333] width 269 height 21
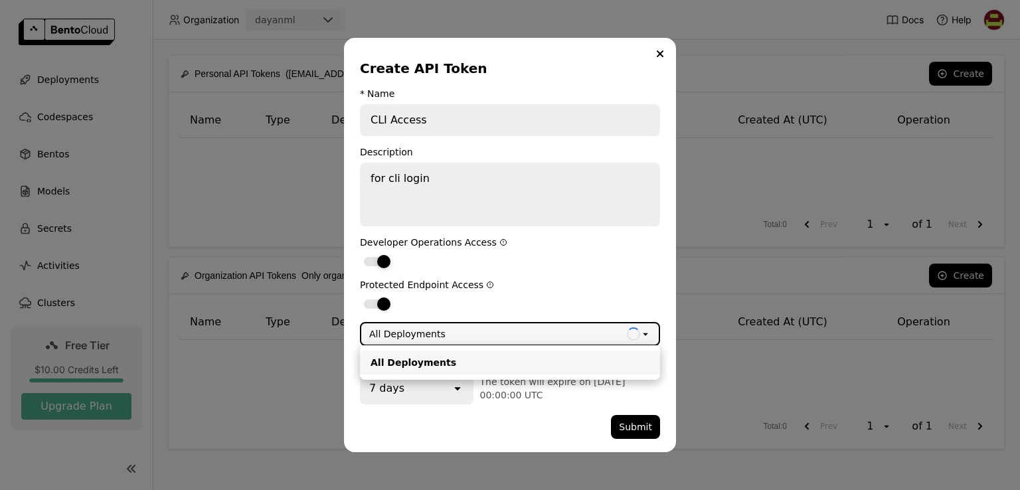
click at [605, 260] on label "dialog" at bounding box center [510, 261] width 300 height 16
click at [360, 253] on input "dialog" at bounding box center [360, 253] width 0 height 0
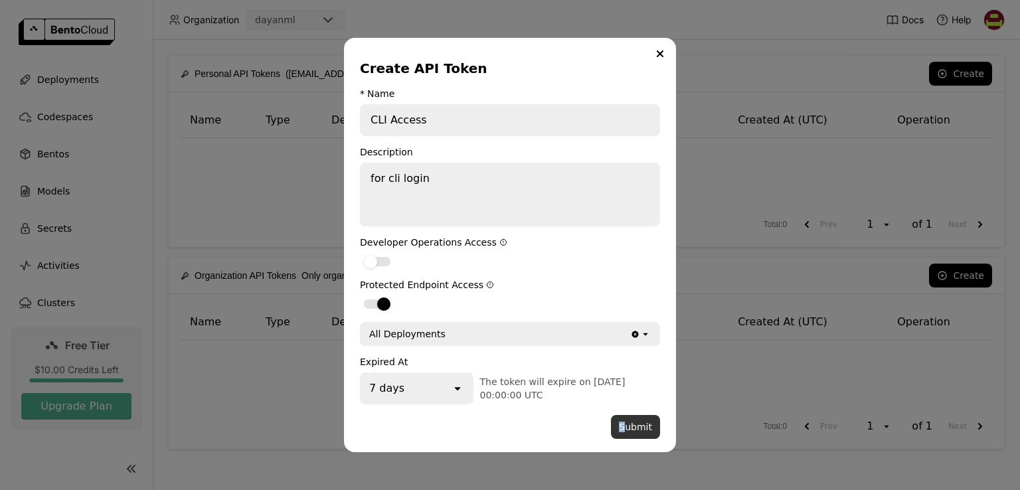
click at [627, 428] on button "Submit" at bounding box center [635, 427] width 49 height 24
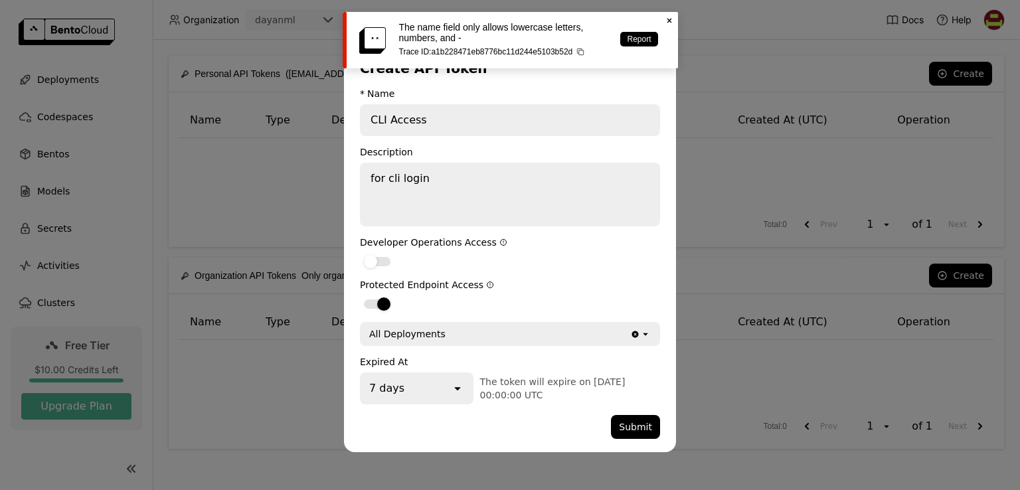
click at [666, 23] on icon "Close" at bounding box center [669, 20] width 11 height 11
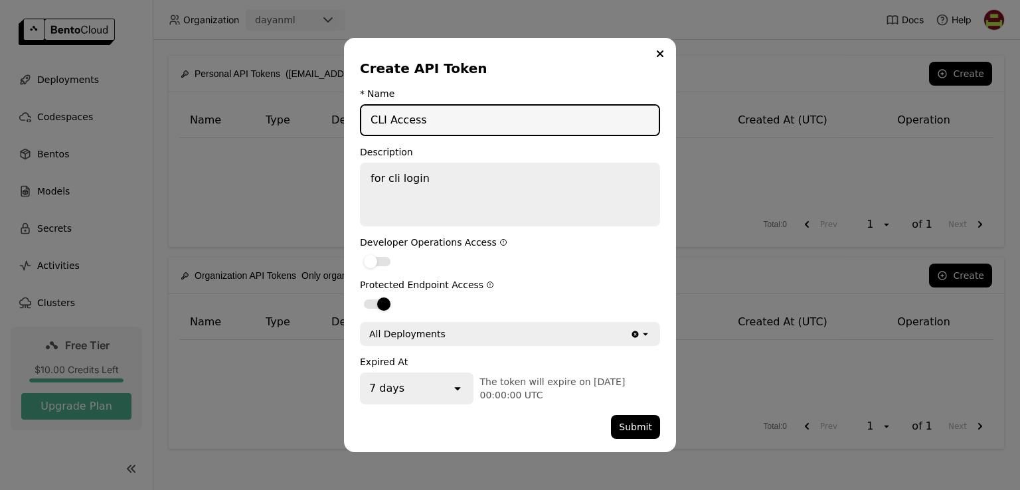
click at [382, 118] on input "CLI Access" at bounding box center [509, 120] width 297 height 29
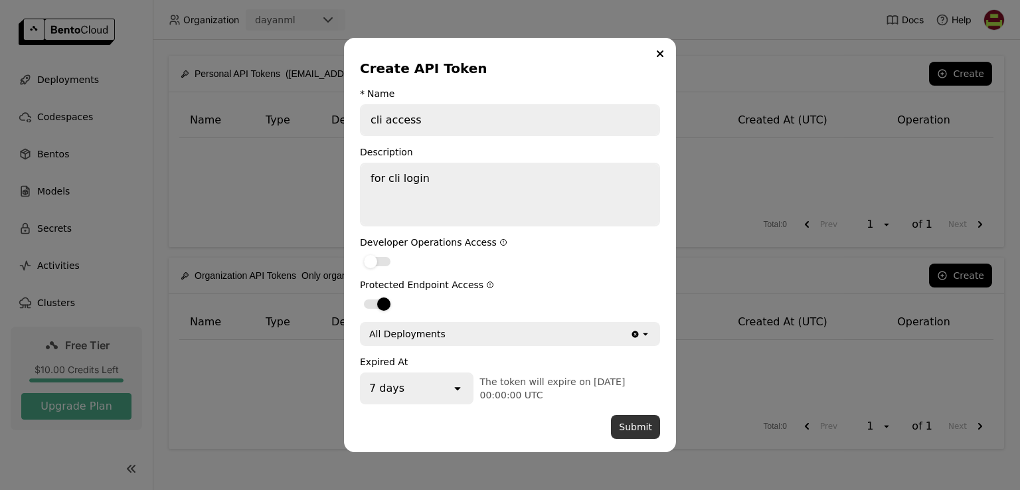
click at [651, 431] on button "Submit" at bounding box center [635, 427] width 49 height 24
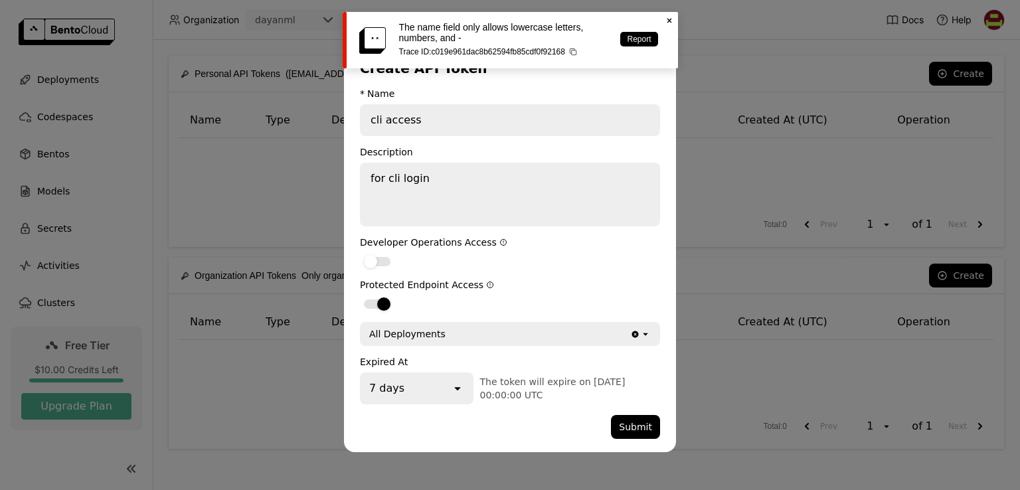
click at [671, 20] on icon "Close" at bounding box center [669, 20] width 11 height 11
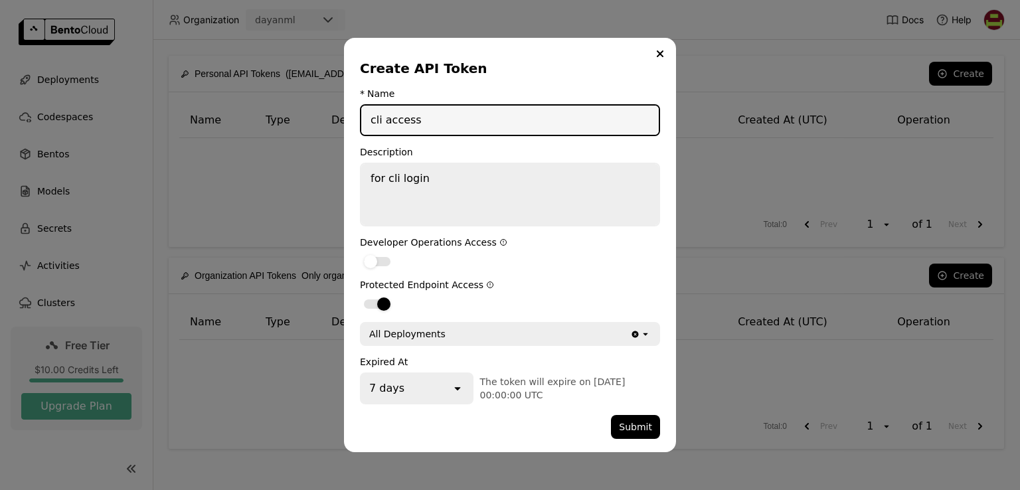
click at [386, 125] on input "cli access" at bounding box center [509, 120] width 297 height 29
type input "cliaccess"
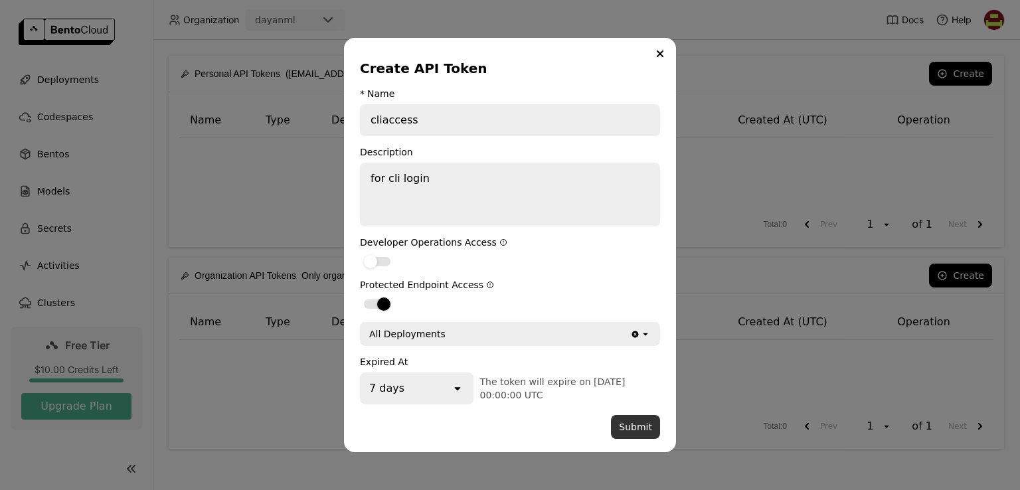
click at [643, 416] on button "Submit" at bounding box center [635, 427] width 49 height 24
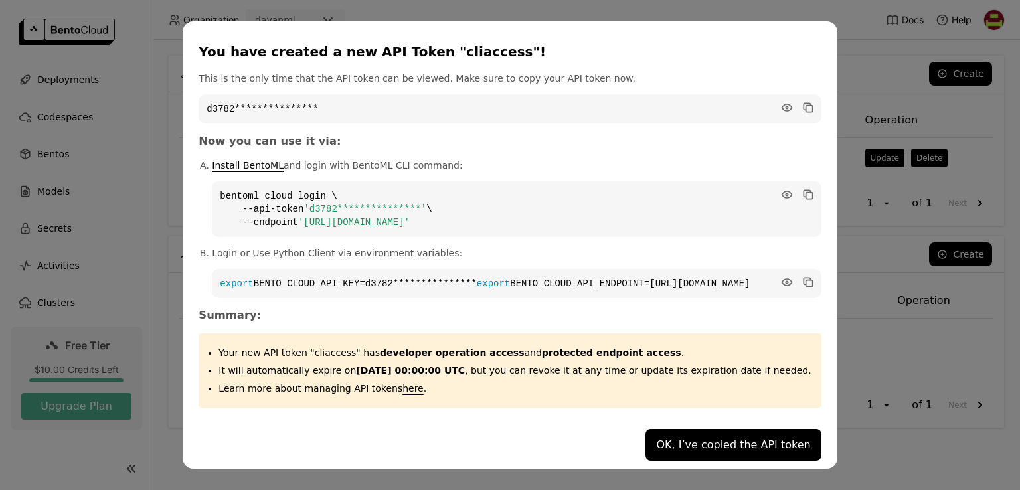
drag, startPoint x: 507, startPoint y: 218, endPoint x: 244, endPoint y: 184, distance: 265.2
click at [244, 184] on code "**********" at bounding box center [516, 209] width 609 height 56
click at [780, 188] on icon "dialog" at bounding box center [786, 194] width 13 height 13
click at [801, 188] on icon "dialog" at bounding box center [807, 194] width 13 height 13
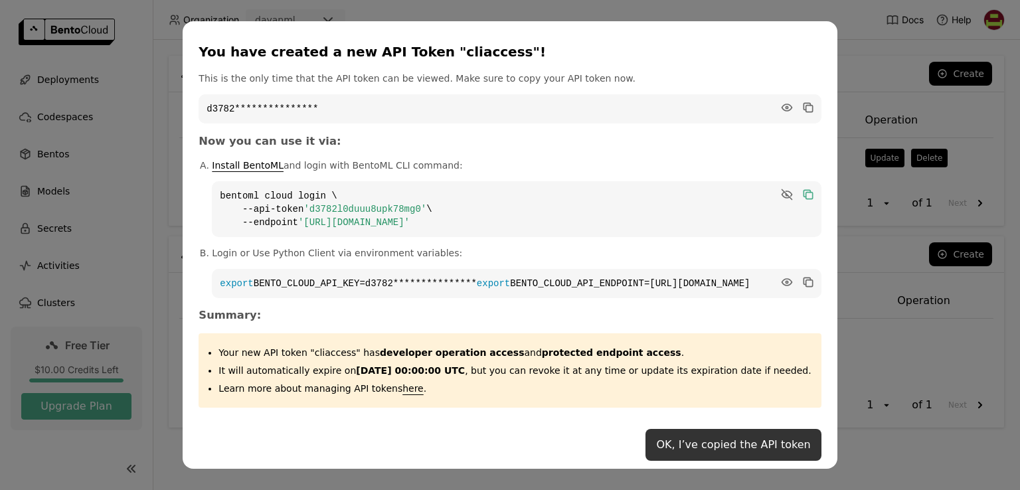
click at [693, 442] on button "OK, I’ve copied the API token" at bounding box center [732, 445] width 175 height 32
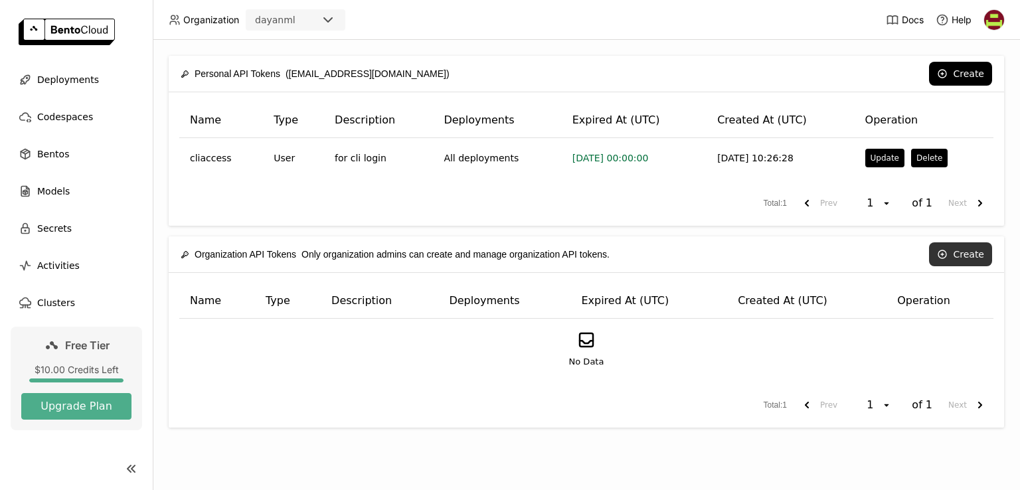
click at [959, 258] on button "Create" at bounding box center [960, 254] width 63 height 24
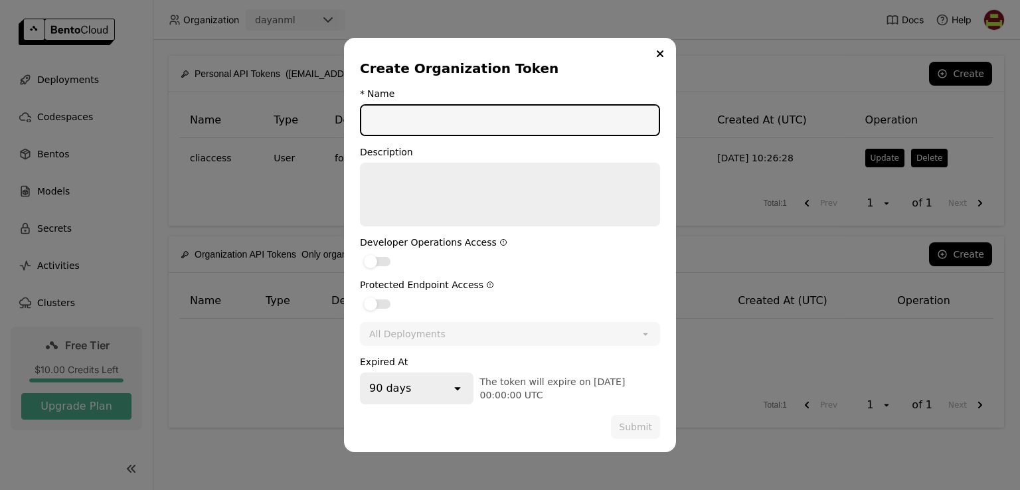
click at [419, 123] on input "dialog" at bounding box center [509, 120] width 297 height 29
type input "cliaccess"
click at [402, 187] on textarea "dialog" at bounding box center [509, 194] width 297 height 61
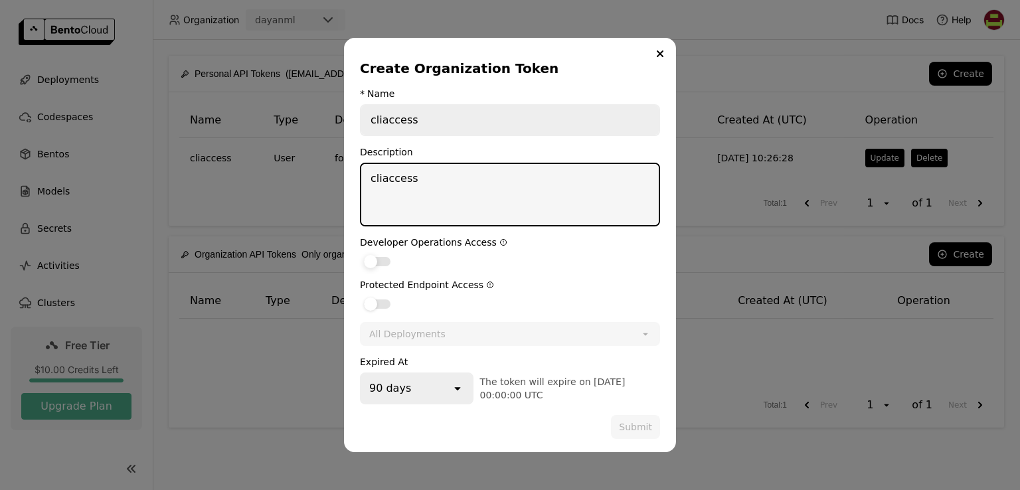
type textarea "cliaccess"
click at [384, 264] on div "dialog" at bounding box center [377, 261] width 27 height 9
click at [360, 253] on input "dialog" at bounding box center [360, 253] width 0 height 0
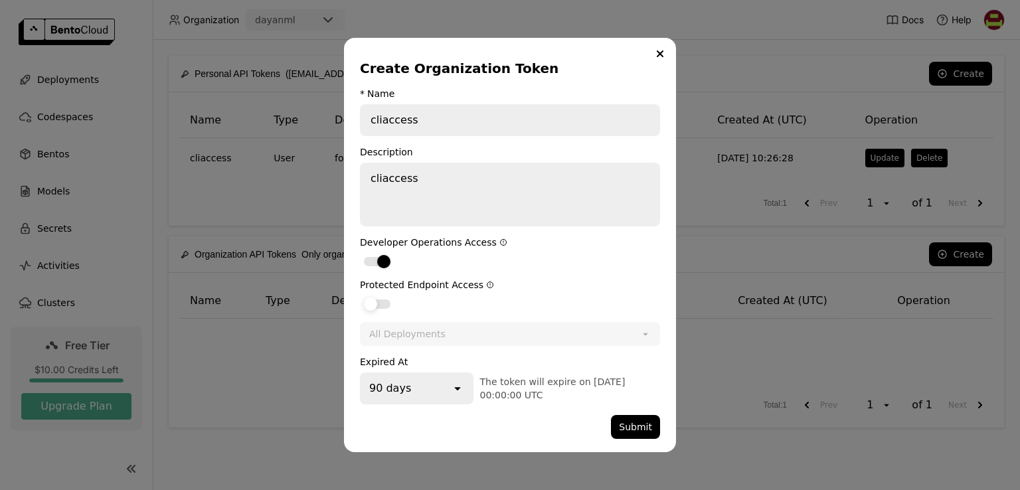
click at [384, 295] on label "dialog" at bounding box center [510, 303] width 300 height 16
click at [360, 295] on input "dialog" at bounding box center [360, 295] width 0 height 0
click at [433, 379] on div "90 days" at bounding box center [406, 388] width 90 height 29
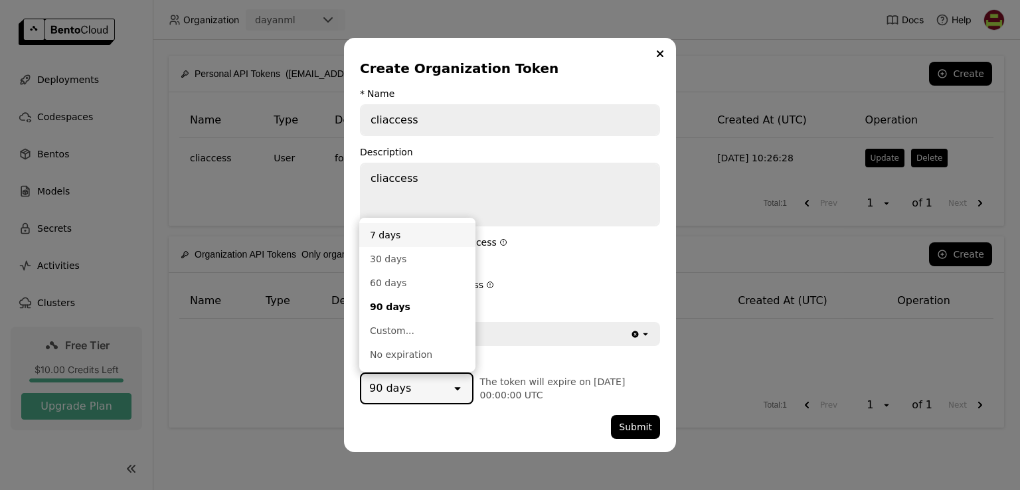
click at [401, 245] on li "7 days" at bounding box center [417, 235] width 116 height 24
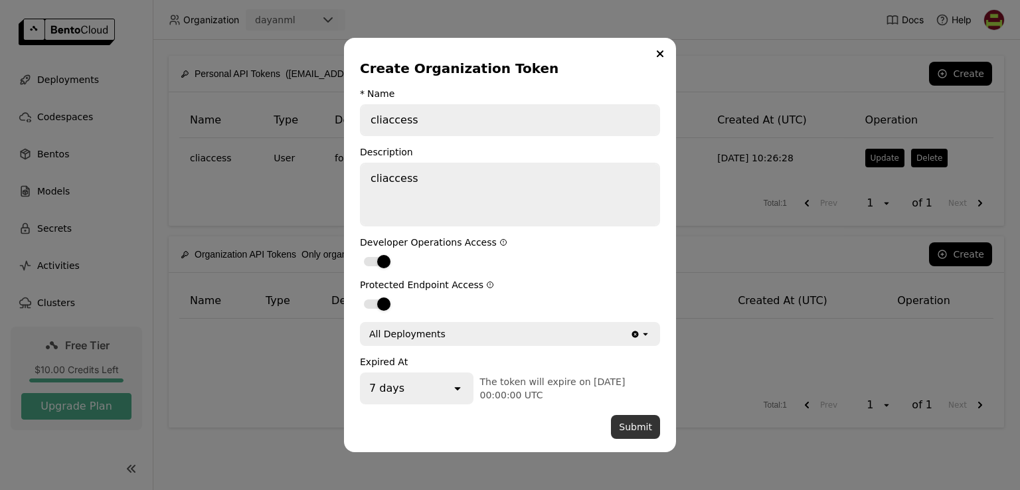
click at [638, 425] on button "Submit" at bounding box center [635, 427] width 49 height 24
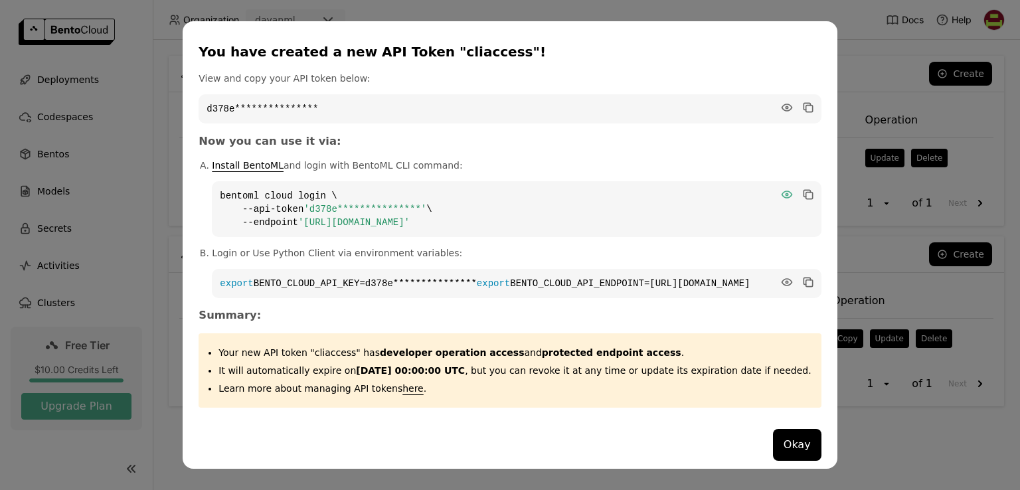
click at [781, 191] on icon "dialog" at bounding box center [786, 194] width 10 height 7
click at [803, 190] on icon "dialog" at bounding box center [806, 193] width 7 height 7
click at [773, 455] on button "Okay" at bounding box center [797, 445] width 48 height 32
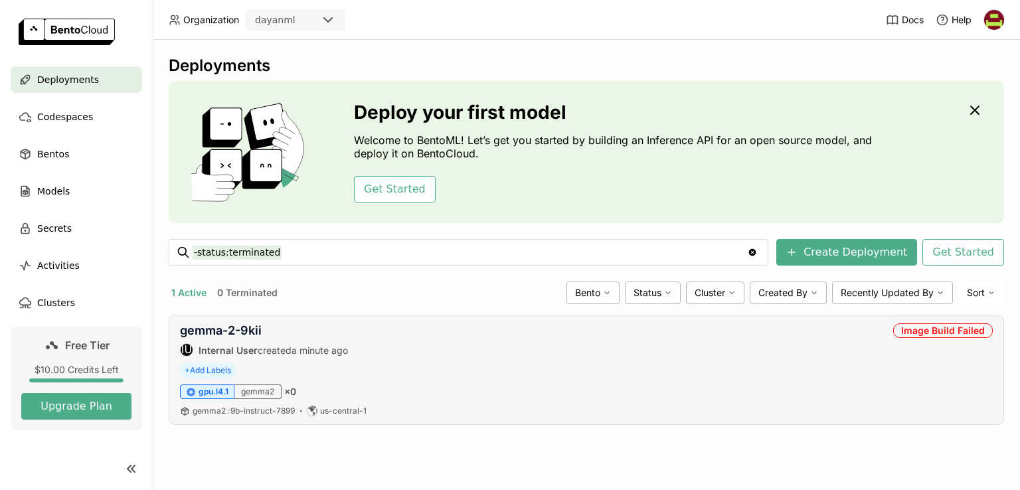
click at [965, 335] on div "Image Build Failed" at bounding box center [943, 330] width 100 height 15
click at [606, 296] on div "Bento" at bounding box center [592, 293] width 53 height 23
click at [664, 297] on div "Status" at bounding box center [653, 293] width 56 height 23
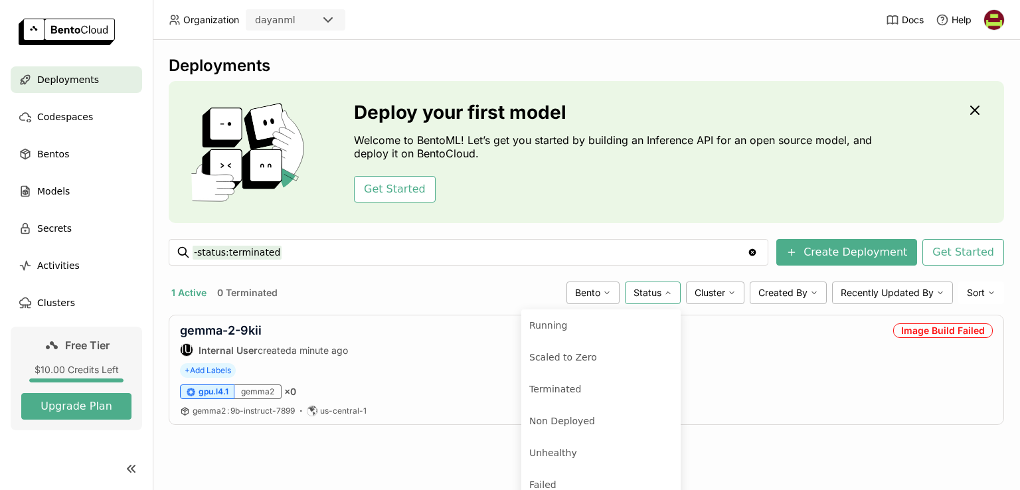
click at [664, 297] on div "Status" at bounding box center [653, 293] width 56 height 23
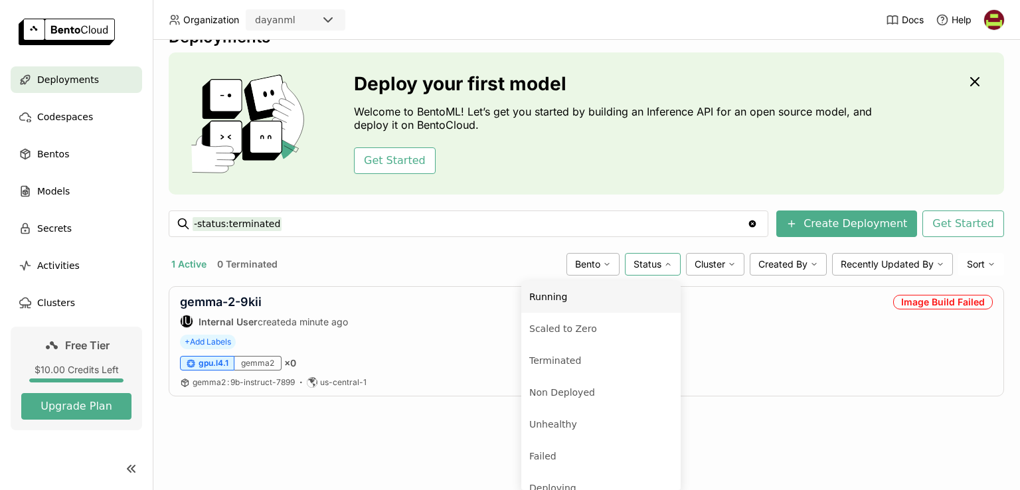
click at [552, 303] on div "Running" at bounding box center [600, 297] width 143 height 16
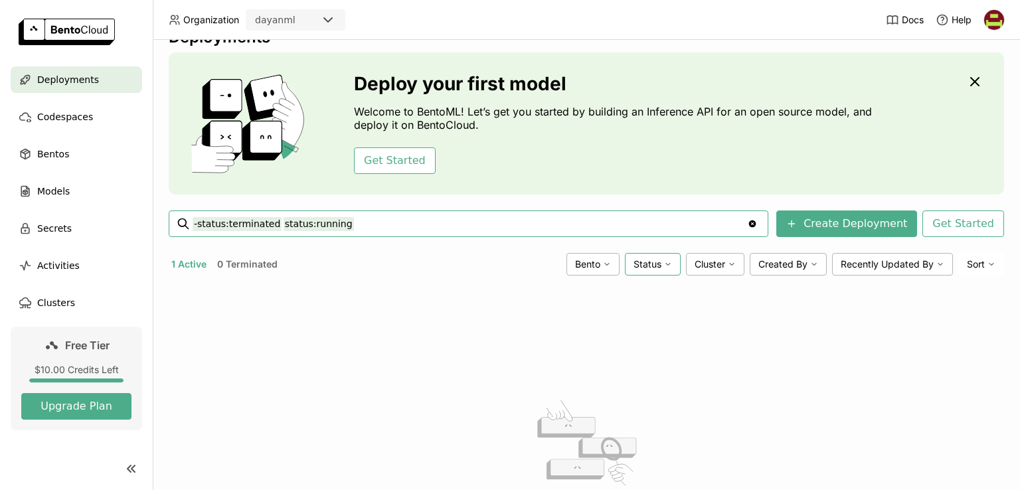
click at [649, 261] on span "Status" at bounding box center [647, 264] width 28 height 12
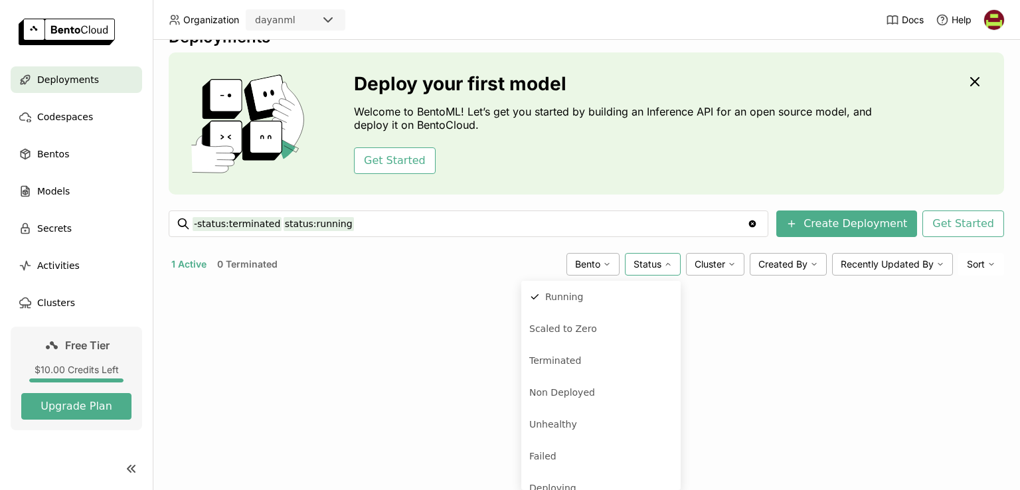
click at [758, 227] on icon "Clear value" at bounding box center [752, 223] width 11 height 11
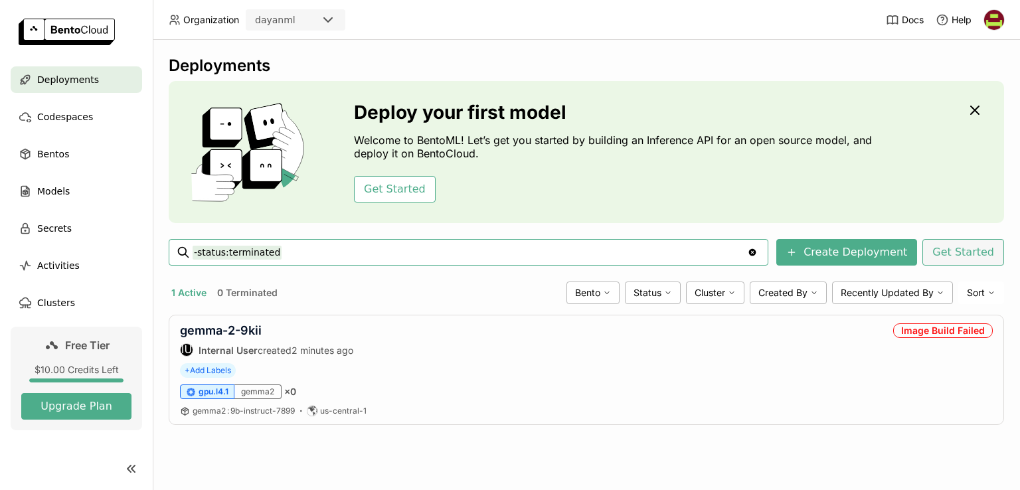
click at [958, 260] on button "Get Started" at bounding box center [963, 252] width 82 height 27
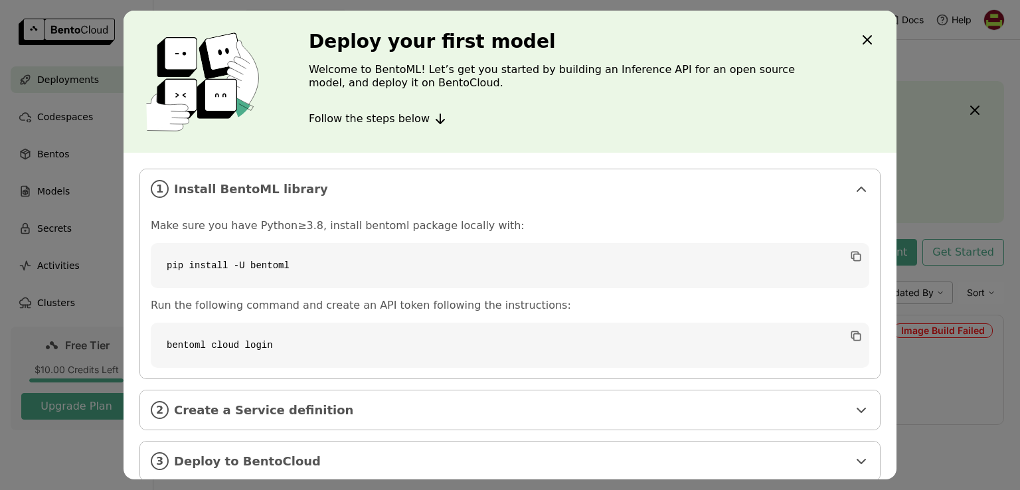
click at [871, 43] on icon "Close" at bounding box center [867, 40] width 8 height 8
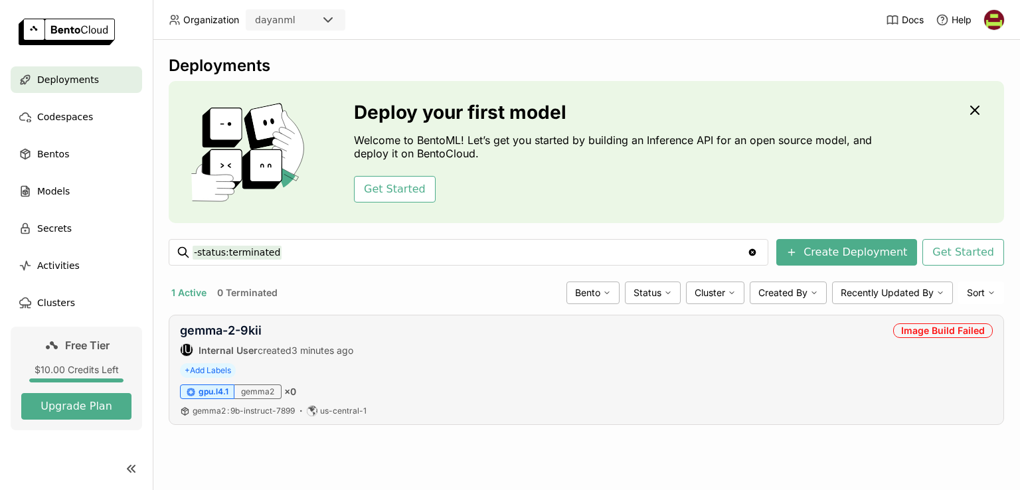
click at [951, 332] on div "Image Build Failed" at bounding box center [943, 330] width 100 height 15
click at [988, 293] on icon at bounding box center [991, 293] width 8 height 8
click at [988, 17] on img at bounding box center [994, 20] width 20 height 20
click at [971, 120] on span "Logout" at bounding box center [966, 126] width 29 height 12
